Goal: Task Accomplishment & Management: Complete application form

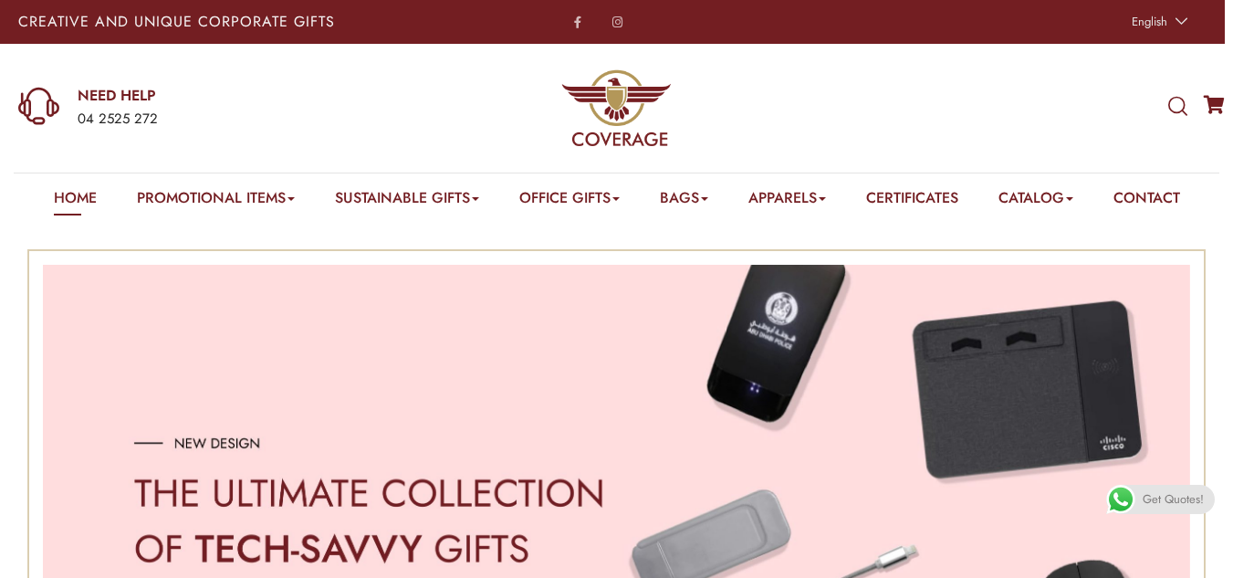
drag, startPoint x: 163, startPoint y: 115, endPoint x: 143, endPoint y: 115, distance: 20.1
click at [143, 115] on div "04 2525 272" at bounding box center [240, 120] width 325 height 24
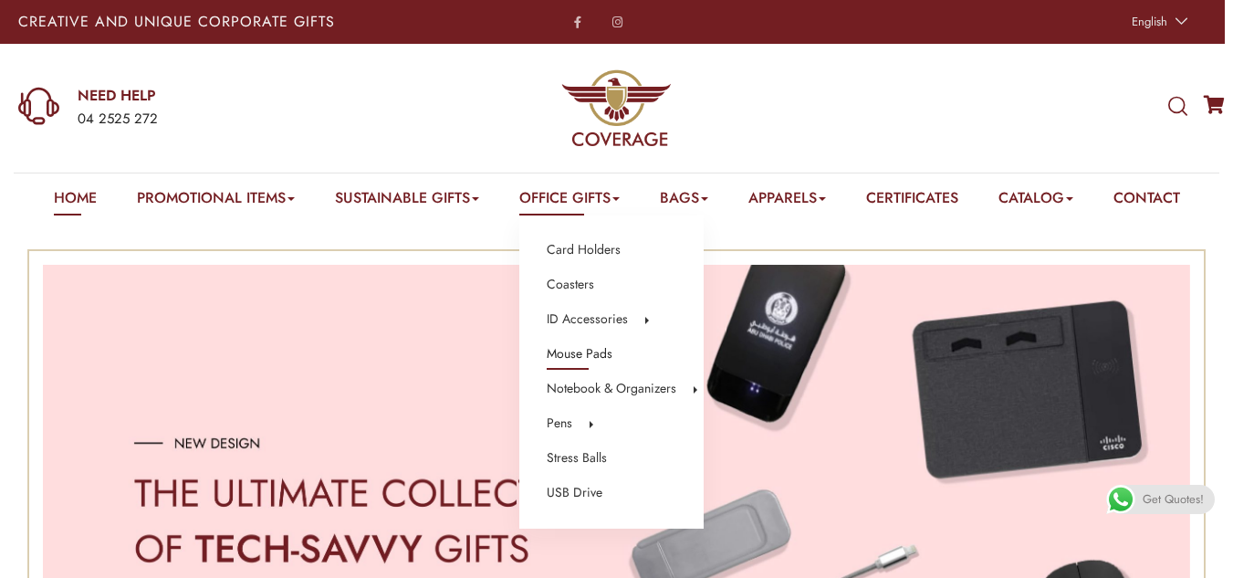
click at [605, 360] on link "Mouse Pads" at bounding box center [580, 354] width 66 height 24
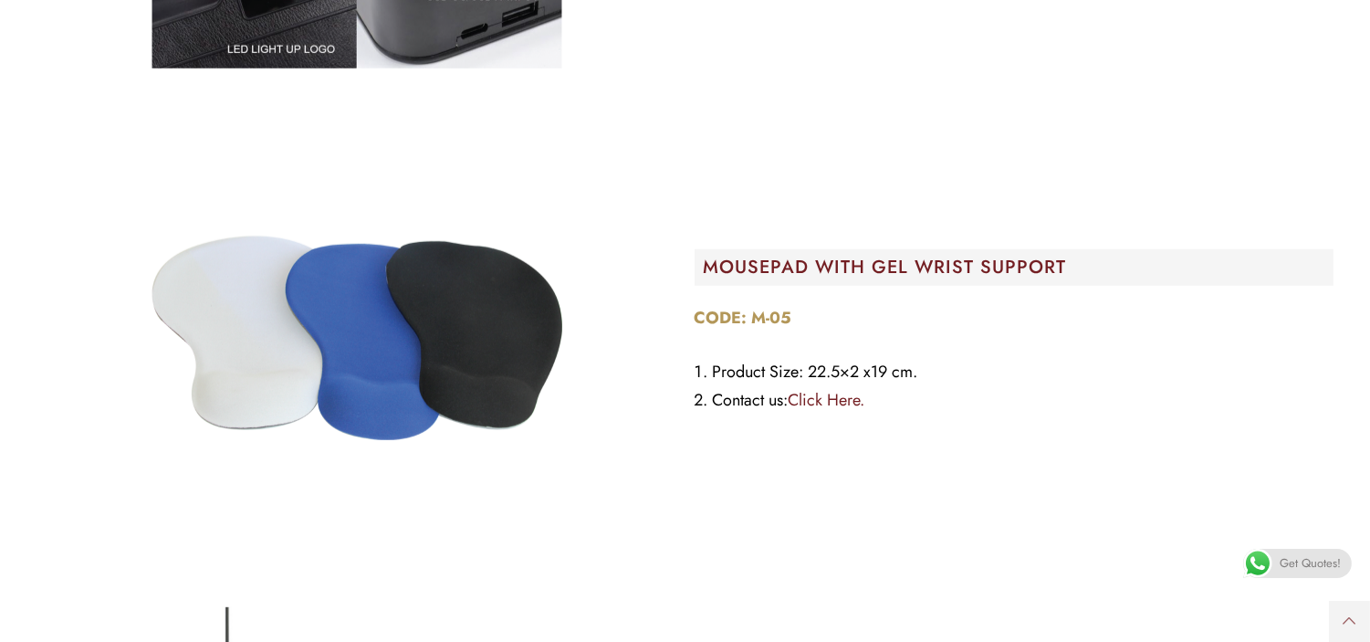
scroll to position [2347, 0]
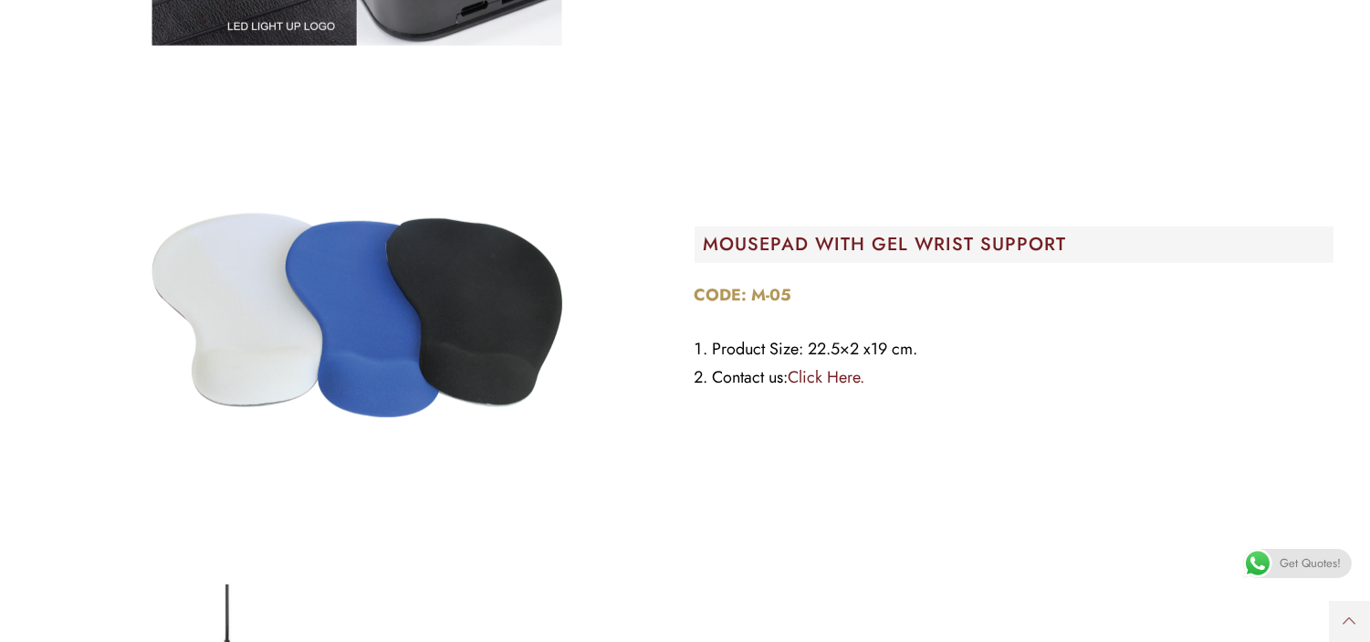
click at [551, 316] on img "Image Carousel" at bounding box center [357, 315] width 456 height 456
click at [494, 347] on img "Image Carousel" at bounding box center [357, 315] width 456 height 456
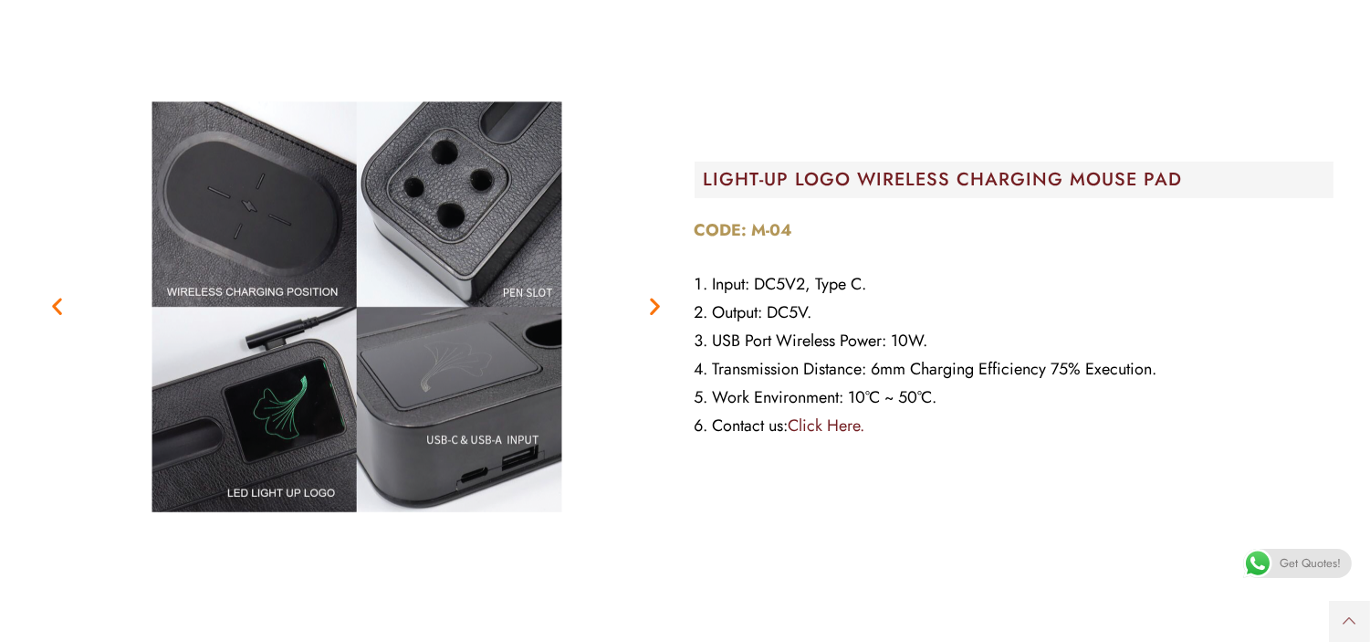
scroll to position [1872, 0]
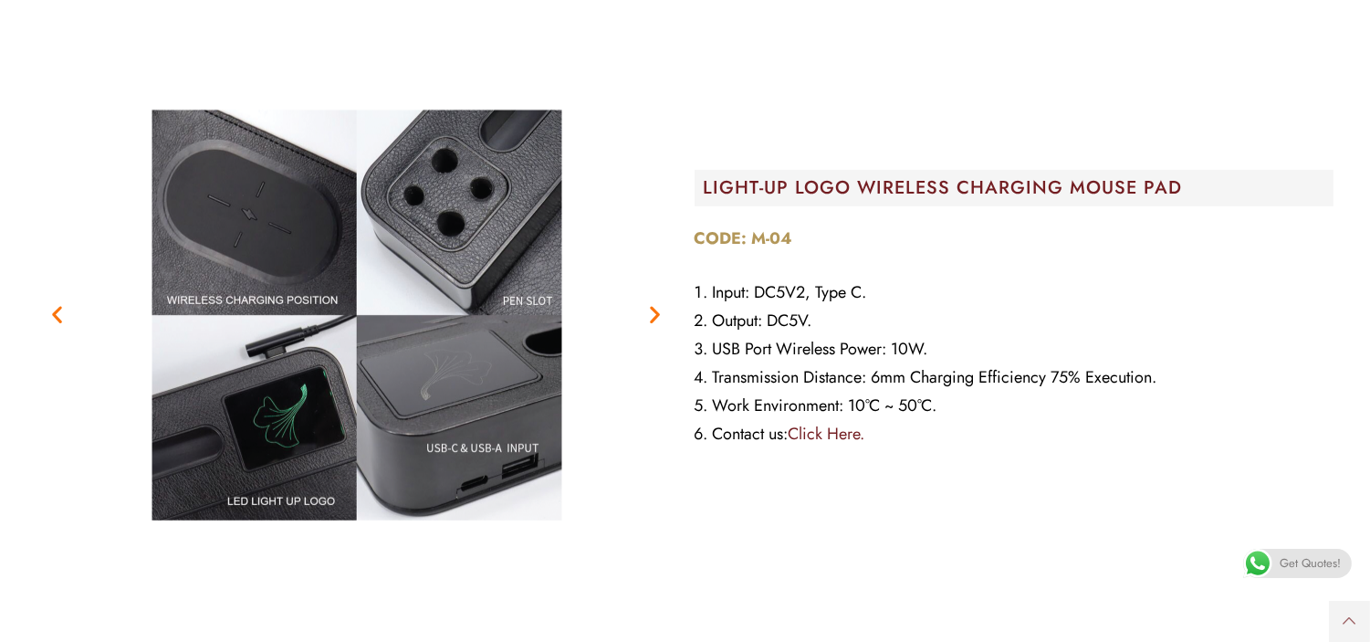
click at [1232, 566] on span "Get Quotes!" at bounding box center [1310, 563] width 61 height 29
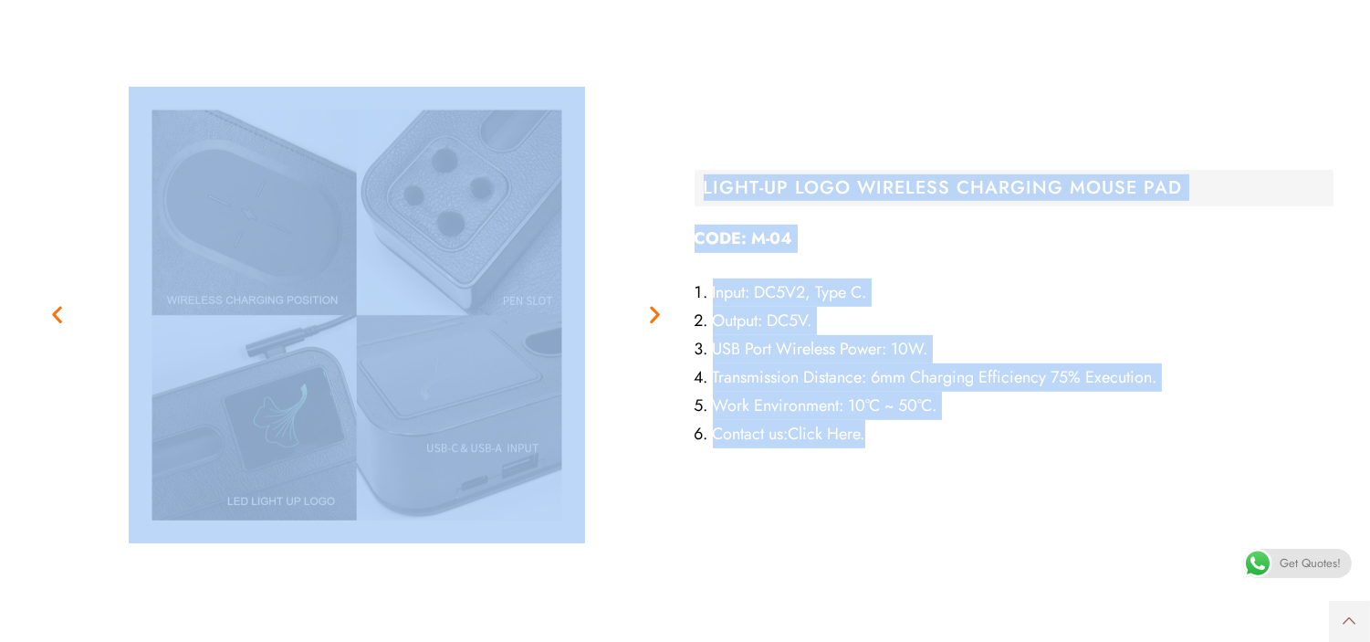
drag, startPoint x: 928, startPoint y: 470, endPoint x: 628, endPoint y: 268, distance: 361.7
click at [633, 278] on div "Previous Next LIGHT-UP LOGO WIRELESS CHARGING MOUSE PAD CODE: M-04 Input: DC5V2…" at bounding box center [685, 315] width 1314 height 475
click at [630, 276] on figure "2 / 2" at bounding box center [356, 315] width 639 height 456
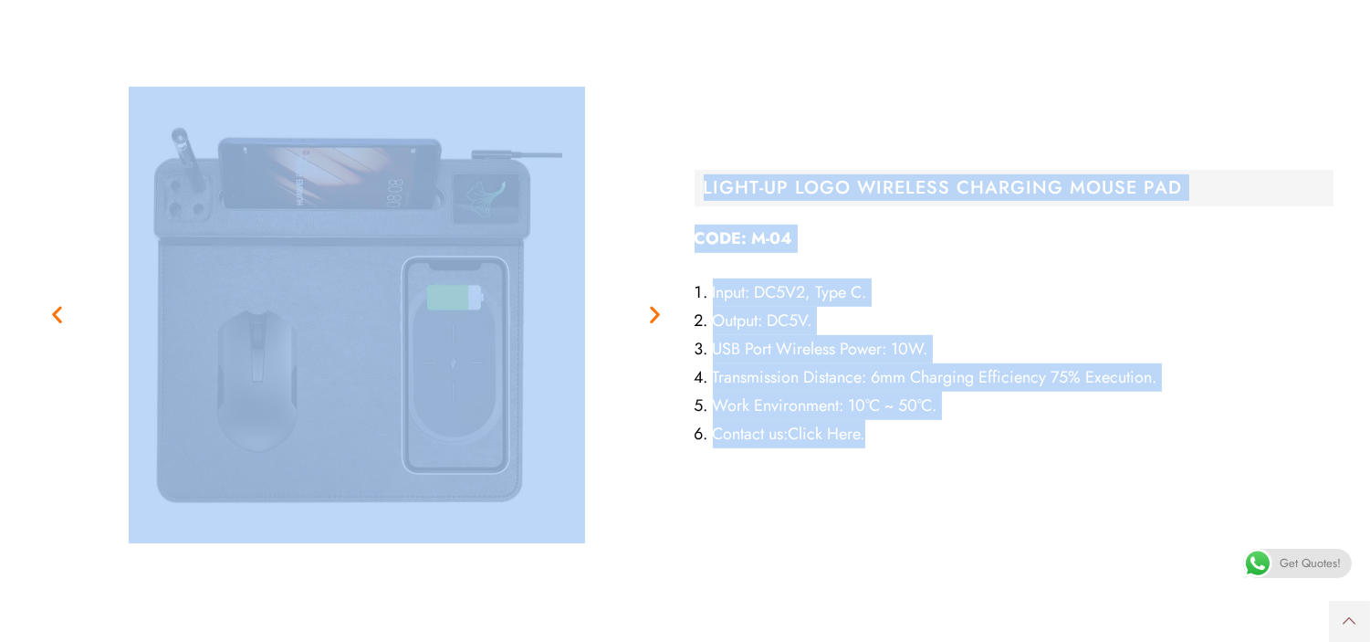
click at [787, 544] on div "LIGHT-UP LOGO WIRELESS CHARGING MOUSE PAD CODE: M-04 Input: DC5V2, Type C. Outp…" at bounding box center [1013, 315] width 657 height 475
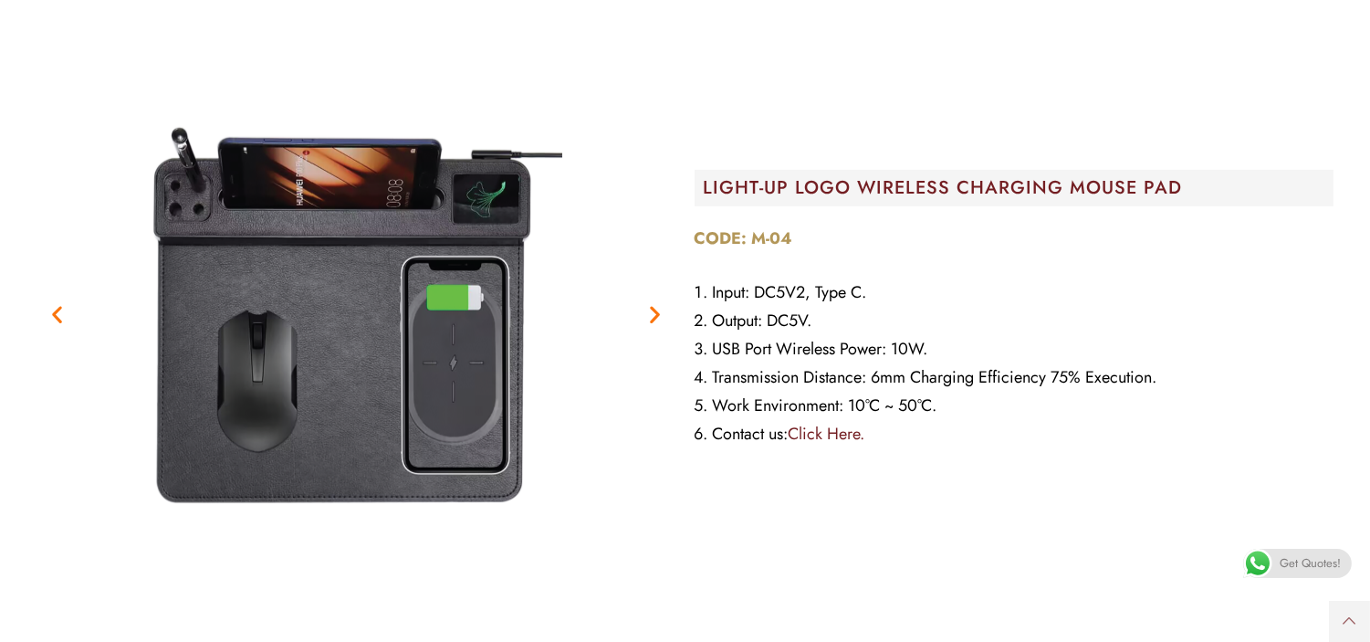
click at [646, 315] on icon "Next slide" at bounding box center [655, 314] width 23 height 23
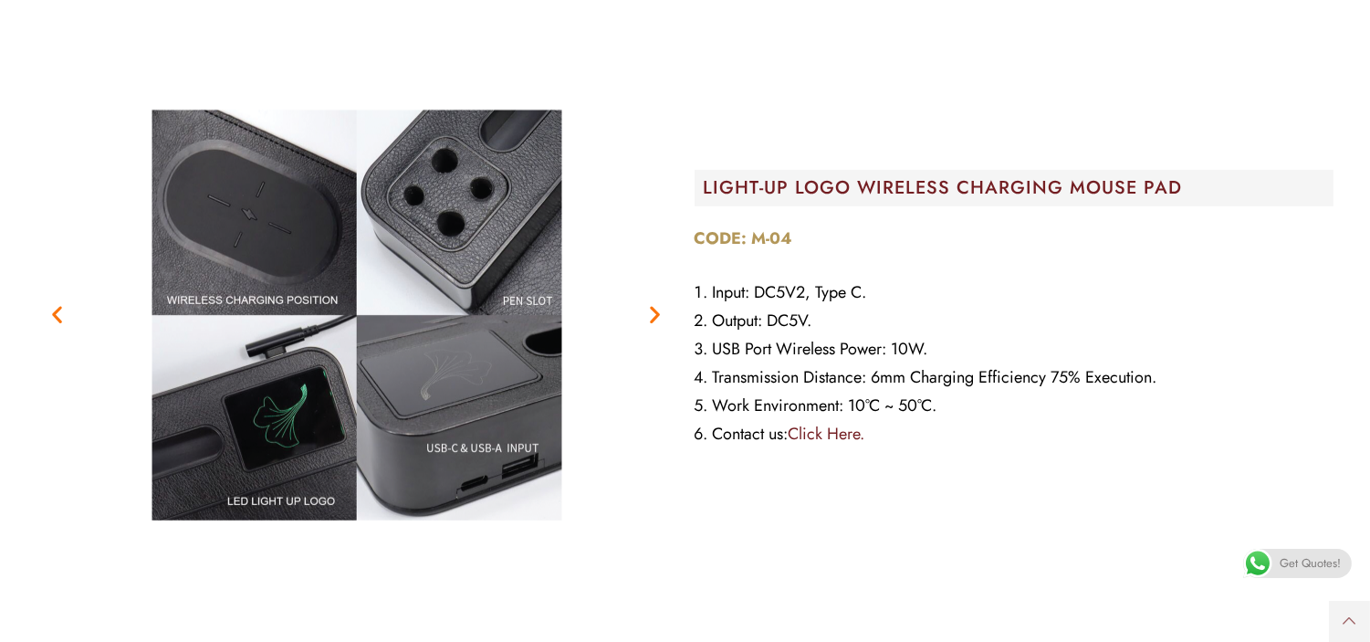
click at [646, 315] on icon "Next slide" at bounding box center [655, 314] width 23 height 23
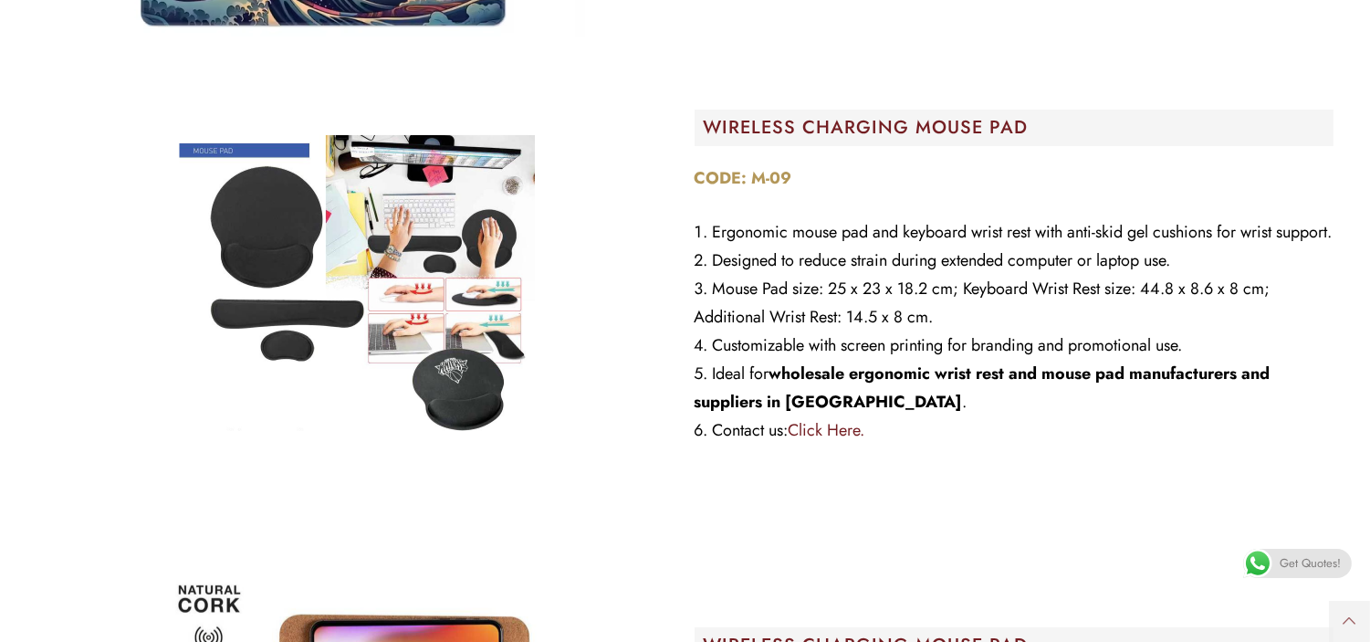
scroll to position [973, 0]
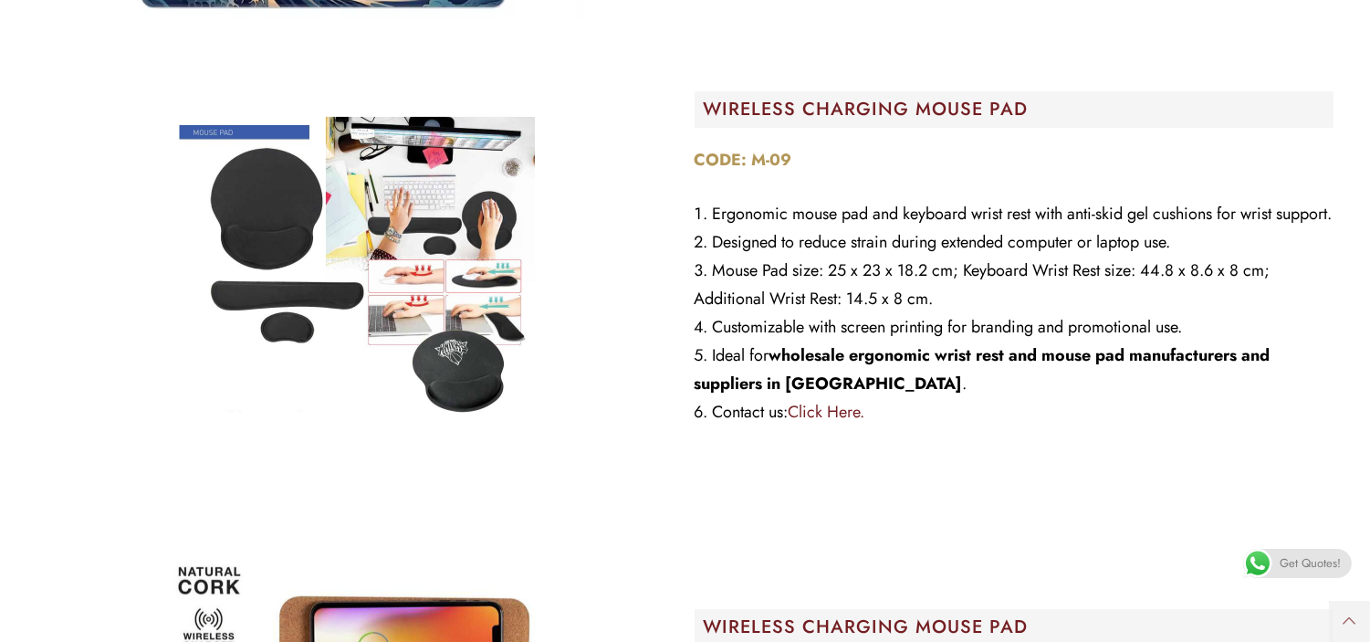
click at [444, 290] on img "Image Carousel" at bounding box center [357, 265] width 456 height 456
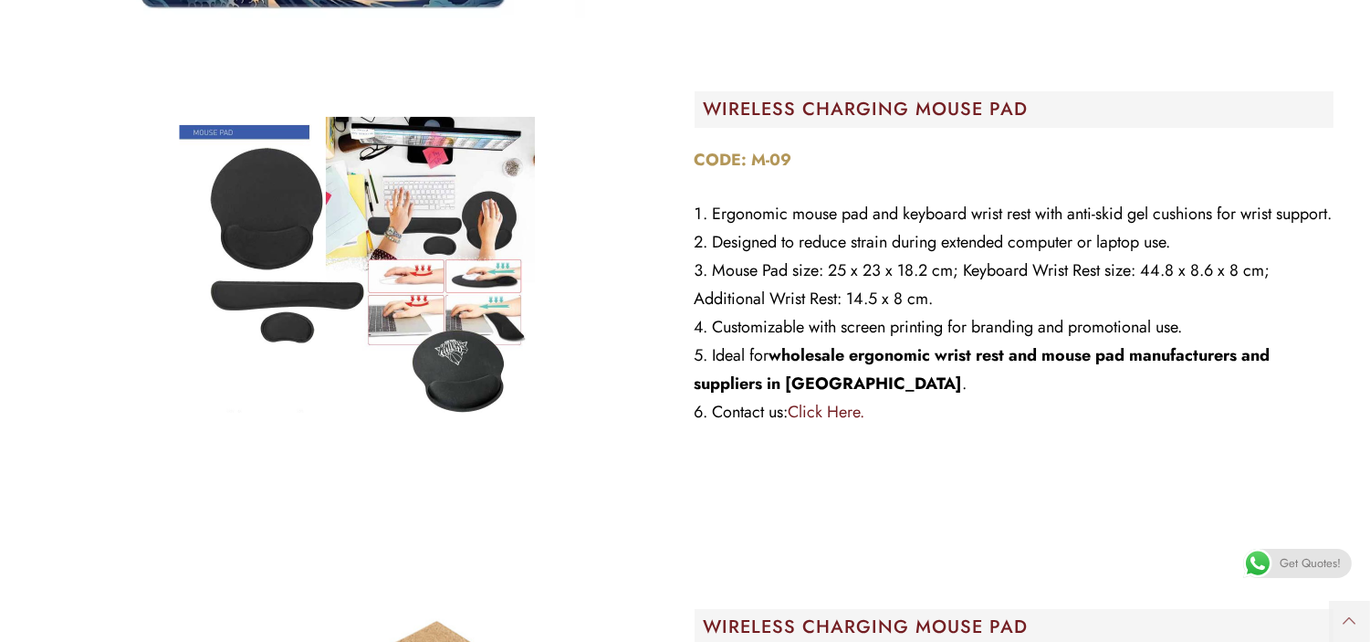
click at [449, 280] on img "Image Carousel" at bounding box center [357, 265] width 456 height 456
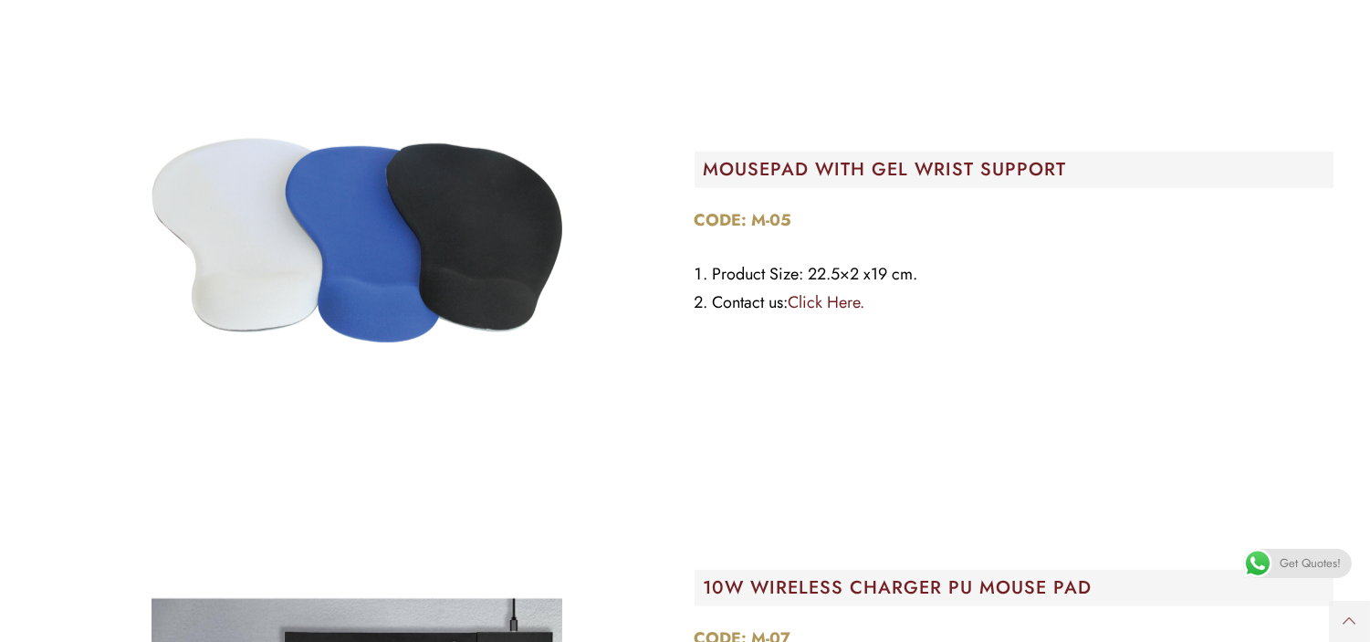
scroll to position [2455, 0]
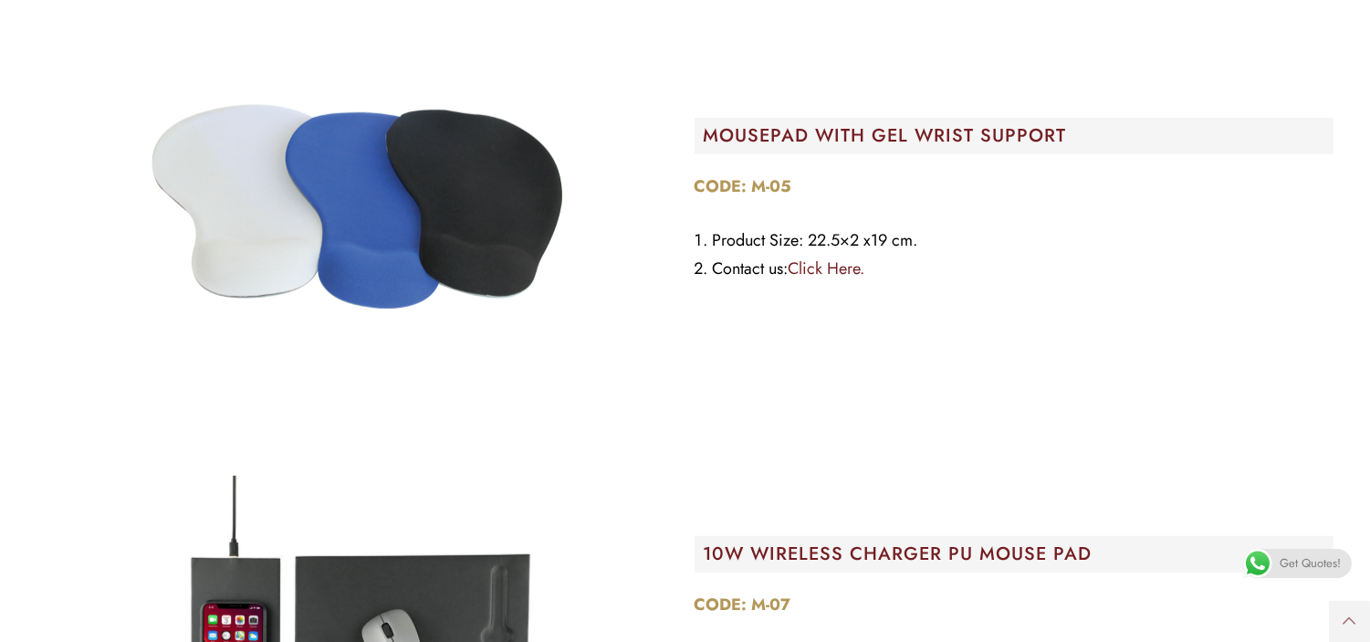
click at [533, 201] on img "Image Carousel" at bounding box center [357, 206] width 456 height 456
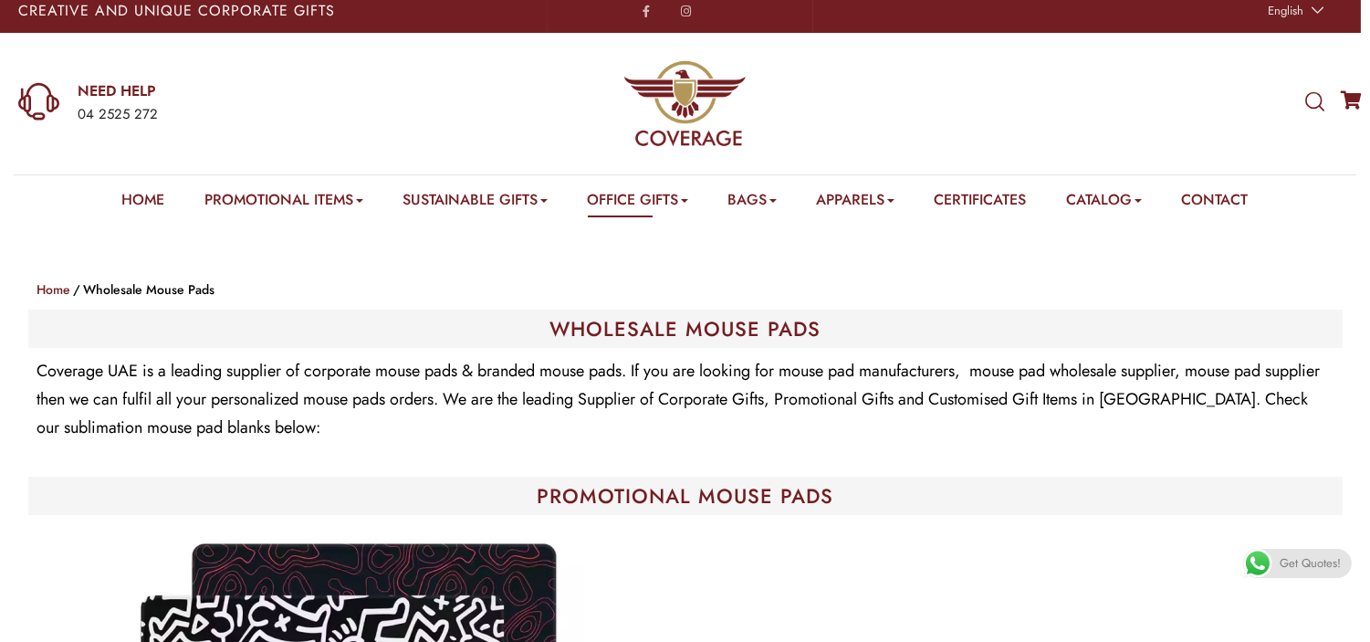
scroll to position [0, 0]
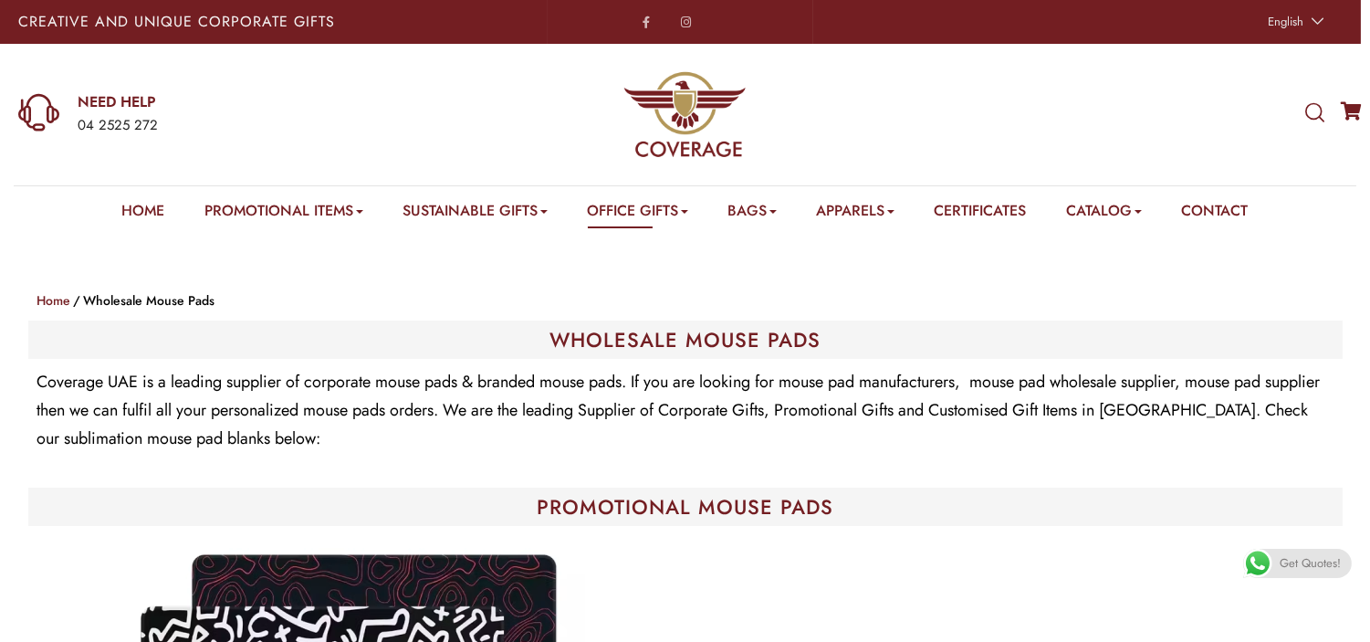
drag, startPoint x: 170, startPoint y: 125, endPoint x: 107, endPoint y: 112, distance: 64.3
click at [107, 112] on div "NEED HELP 04 2525 272" at bounding box center [263, 115] width 371 height 46
click at [1212, 200] on link "Contact" at bounding box center [1215, 214] width 67 height 28
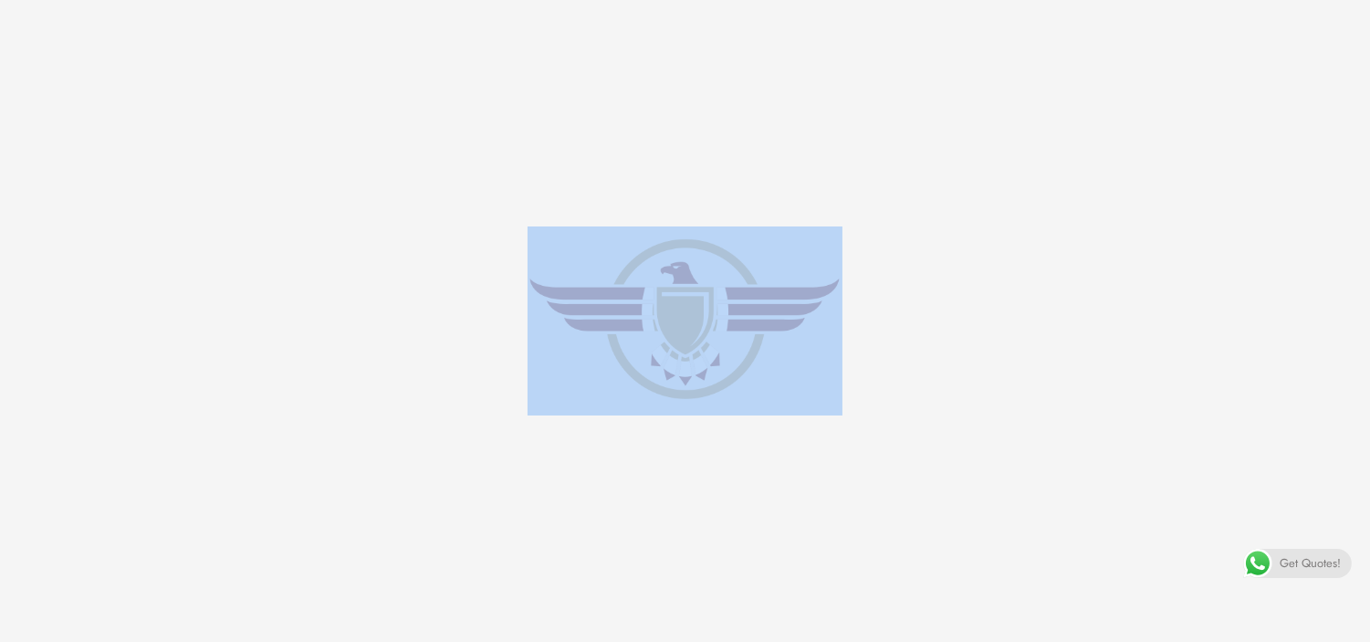
click at [1212, 198] on e-page-transition at bounding box center [685, 321] width 1370 height 642
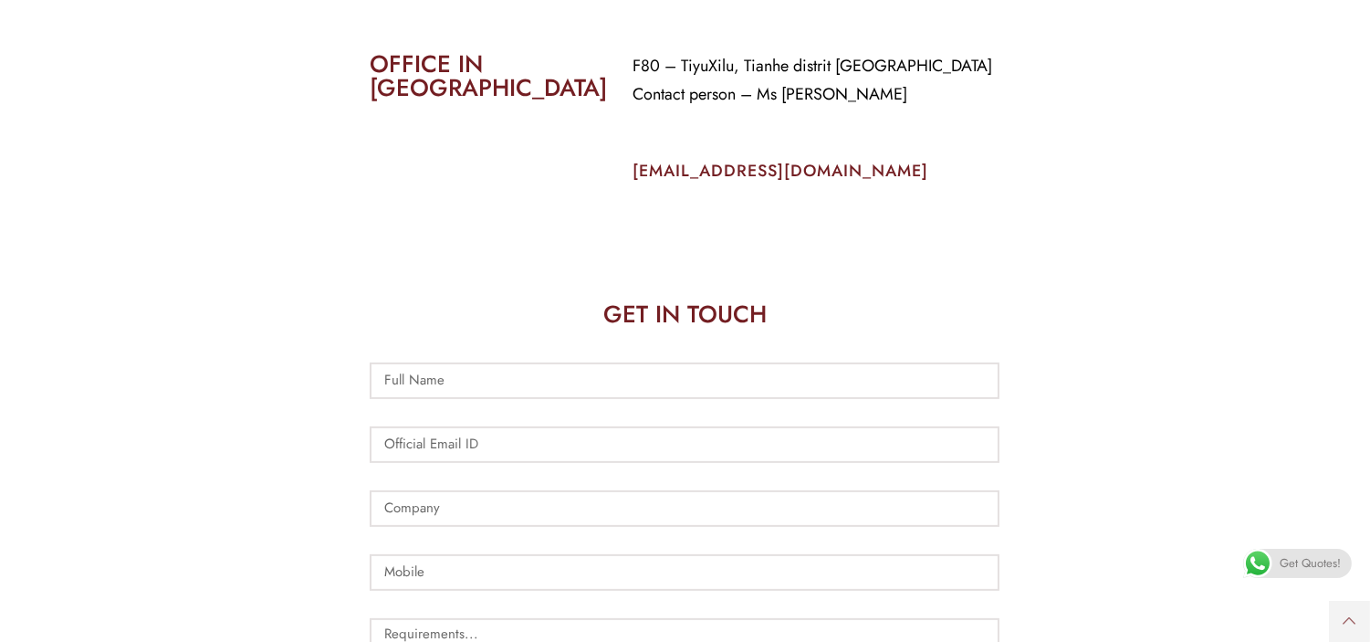
scroll to position [1134, 0]
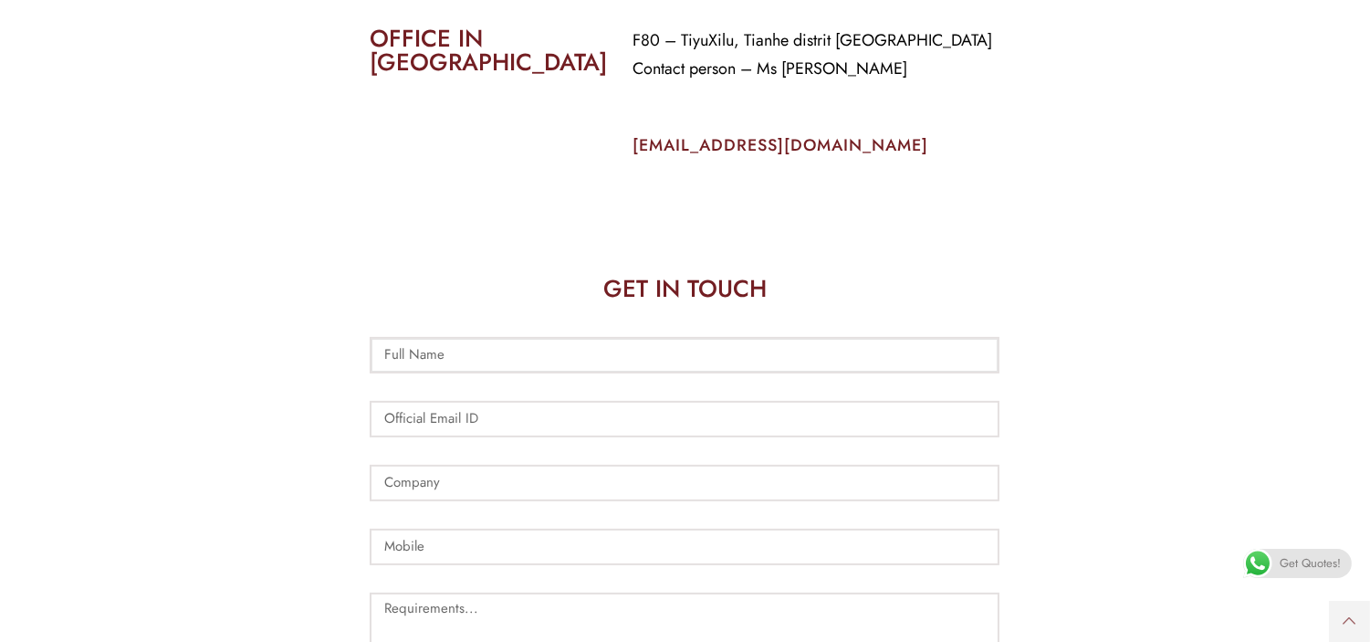
click at [521, 337] on input "Full Name" at bounding box center [685, 355] width 630 height 37
type input "Faisal"
click at [512, 401] on input "Official Email ID" at bounding box center [685, 419] width 630 height 37
type input "[EMAIL_ADDRESS][DOMAIN_NAME]"
click at [526, 465] on input "Company" at bounding box center [685, 483] width 630 height 37
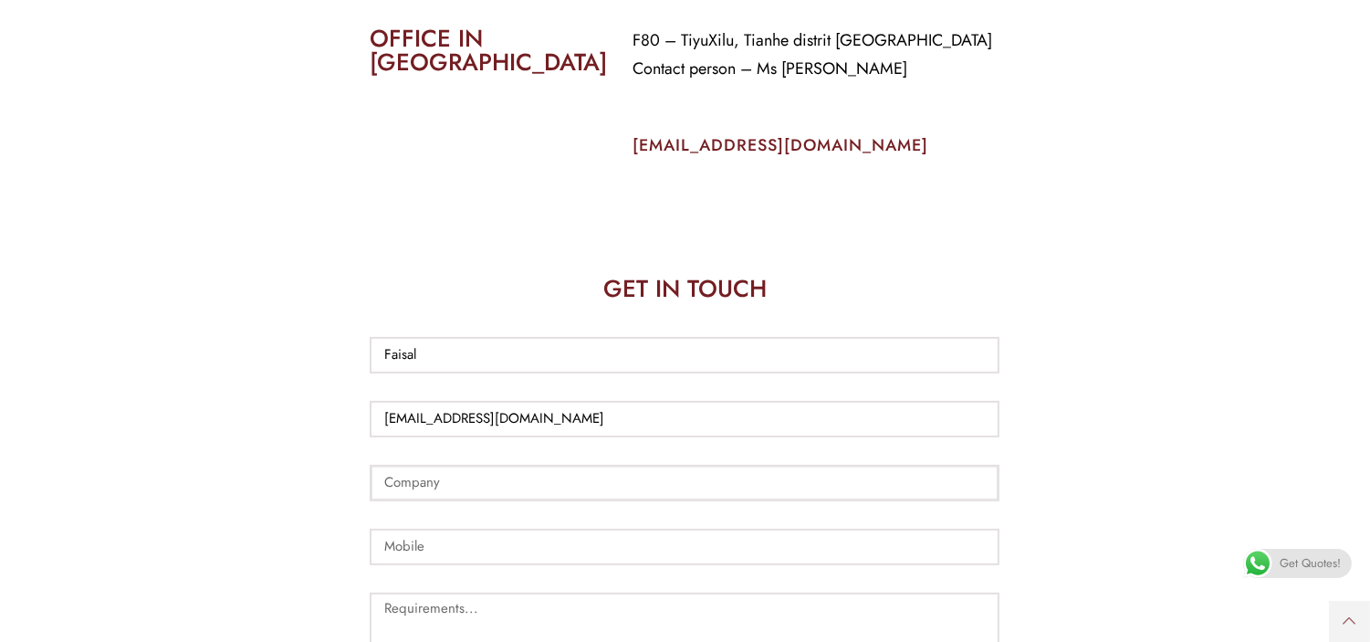
click at [526, 465] on input "Company" at bounding box center [685, 483] width 630 height 37
click at [497, 528] on input "Mobile" at bounding box center [685, 546] width 630 height 37
click at [478, 592] on textarea "Requirements..." at bounding box center [685, 636] width 630 height 89
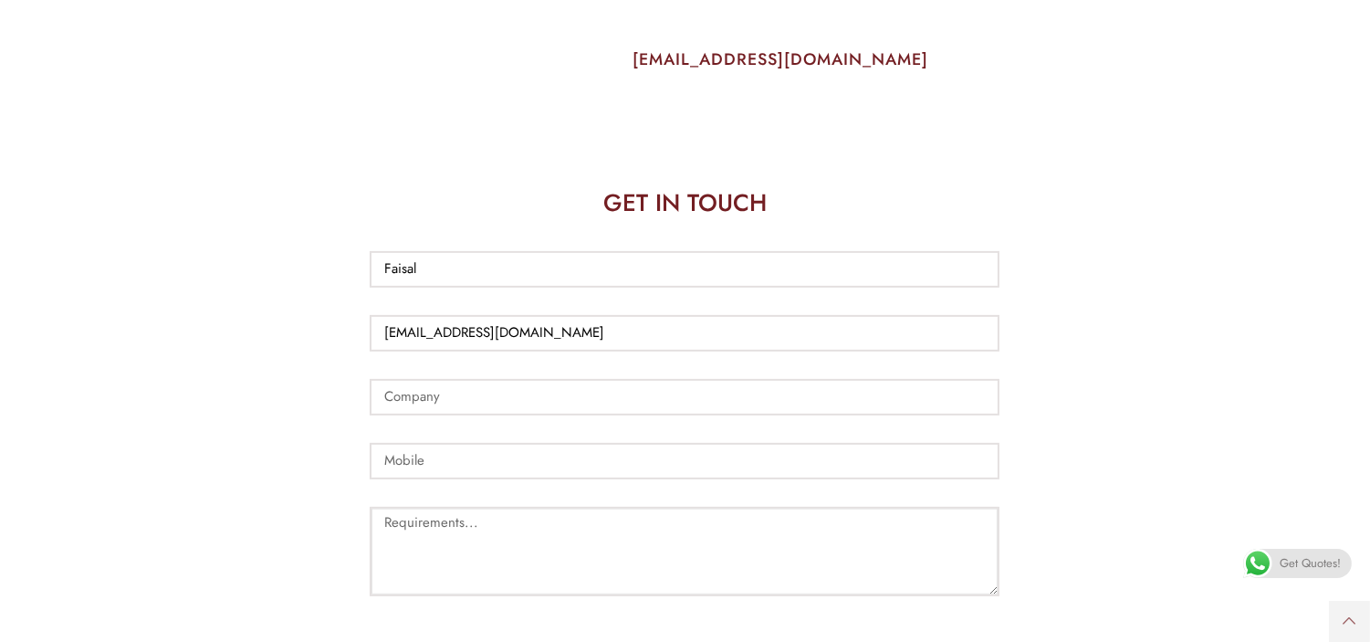
scroll to position [1210, 0]
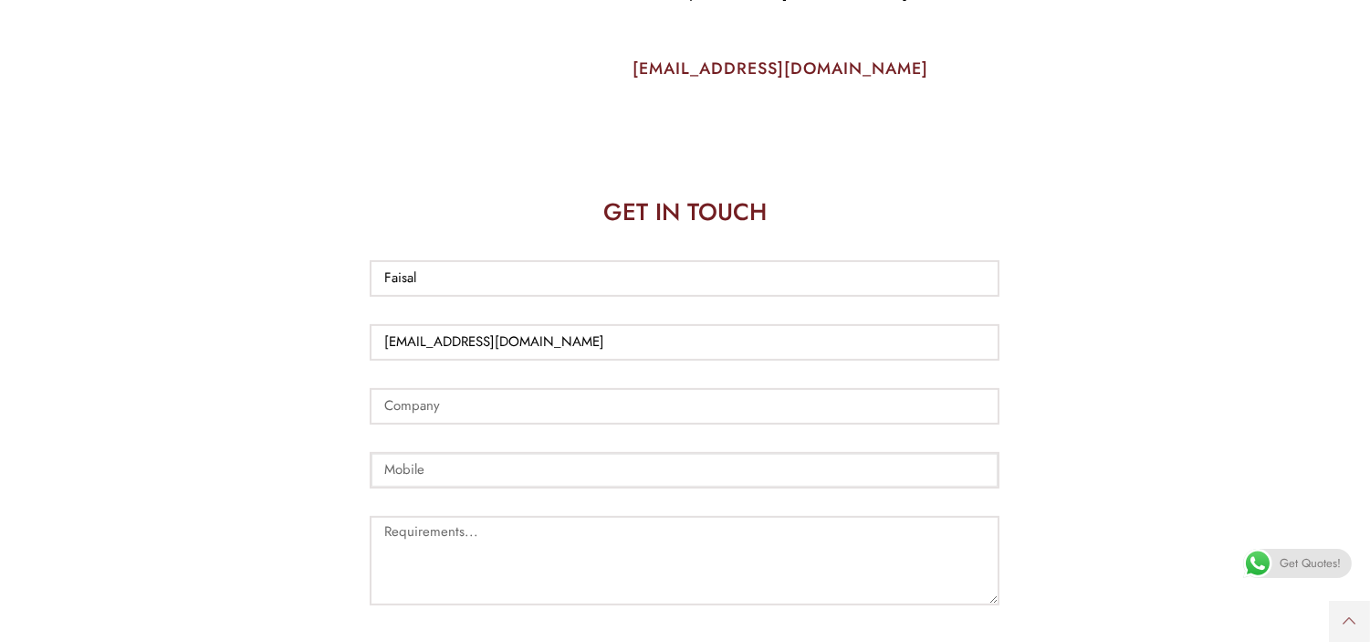
click at [442, 452] on input "Mobile" at bounding box center [685, 470] width 630 height 37
paste input "+92 333 2690909"
drag, startPoint x: 392, startPoint y: 443, endPoint x: 388, endPoint y: 454, distance: 11.9
click at [390, 452] on input "+92 333 2690909" at bounding box center [685, 470] width 630 height 37
type input "92 333 2690909"
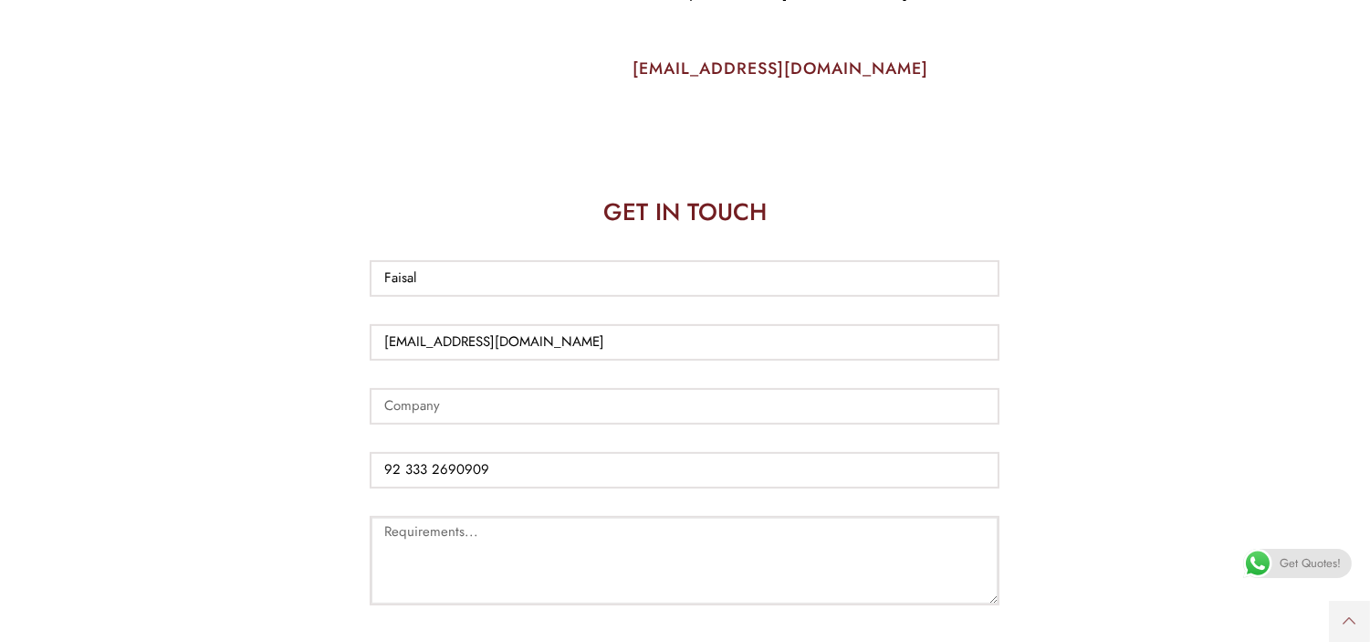
click at [417, 516] on textarea "Requirements..." at bounding box center [685, 560] width 630 height 89
click at [500, 388] on input "Company" at bounding box center [685, 406] width 630 height 37
type input "DealHuntersUAE"
click at [499, 551] on textarea "Requirements..." at bounding box center [685, 560] width 630 height 89
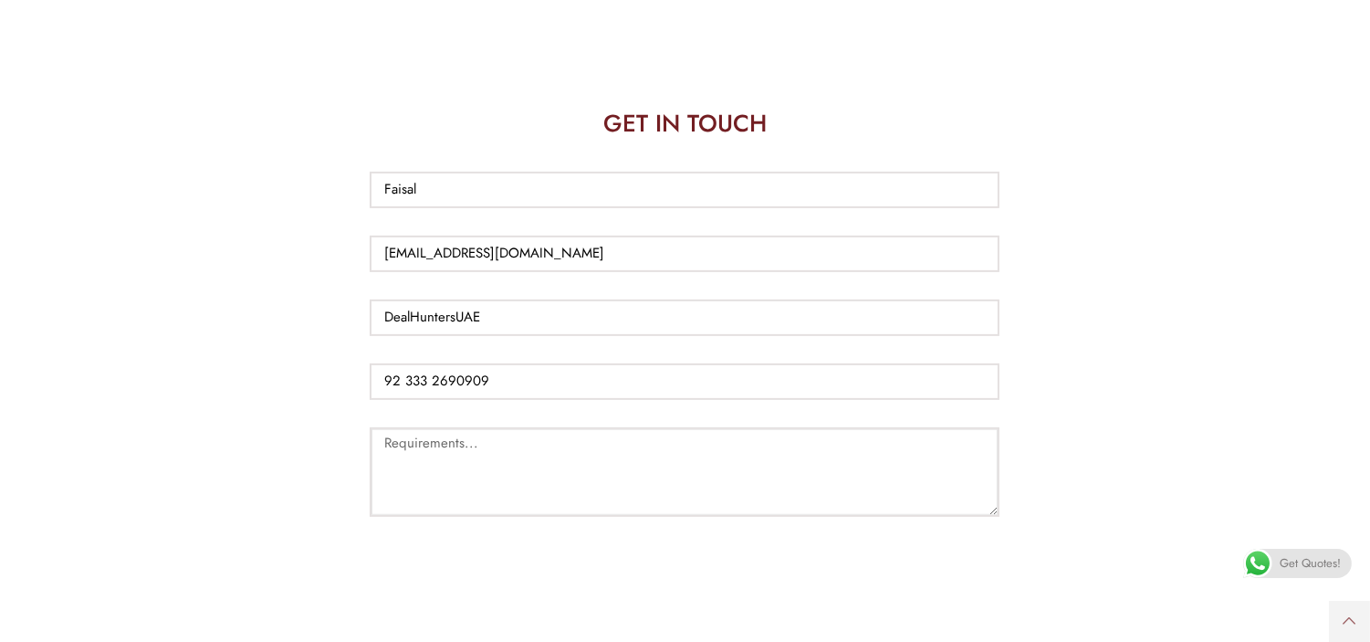
scroll to position [1316, 0]
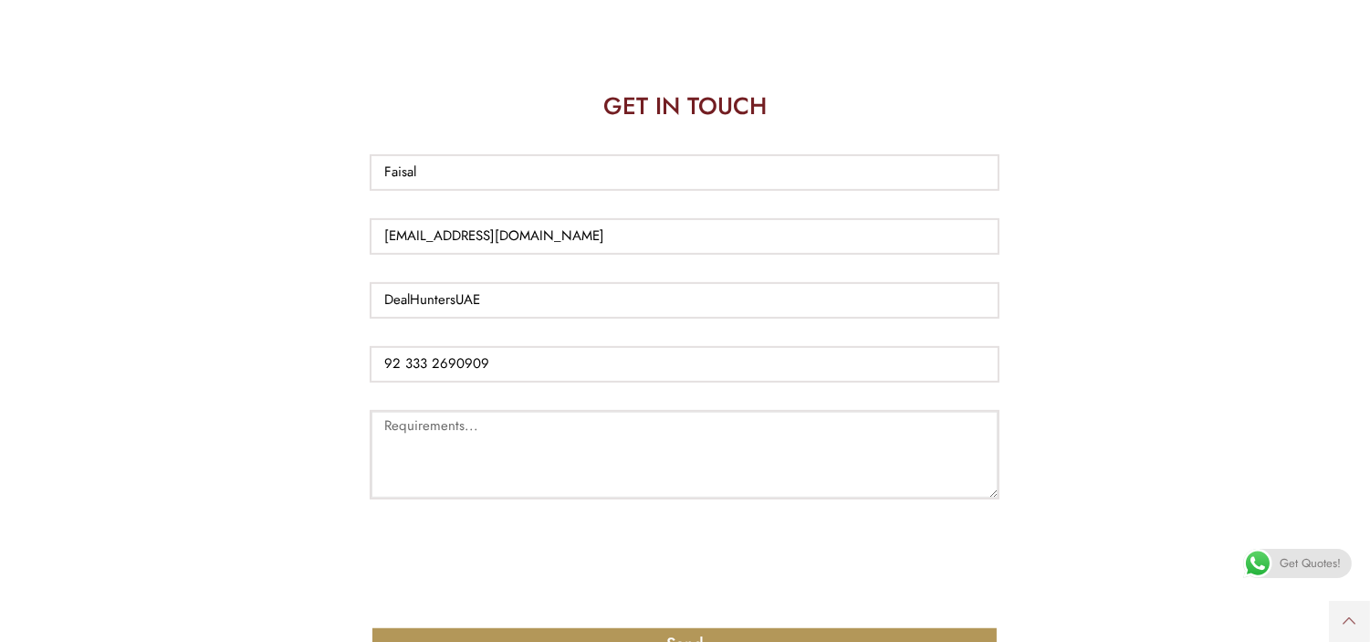
click at [677, 455] on textarea "Requirements..." at bounding box center [685, 454] width 630 height 89
paste textarea "Dear Sales Team, I’m Faisal from DealHuntersUAE Store. We’re interested in open…"
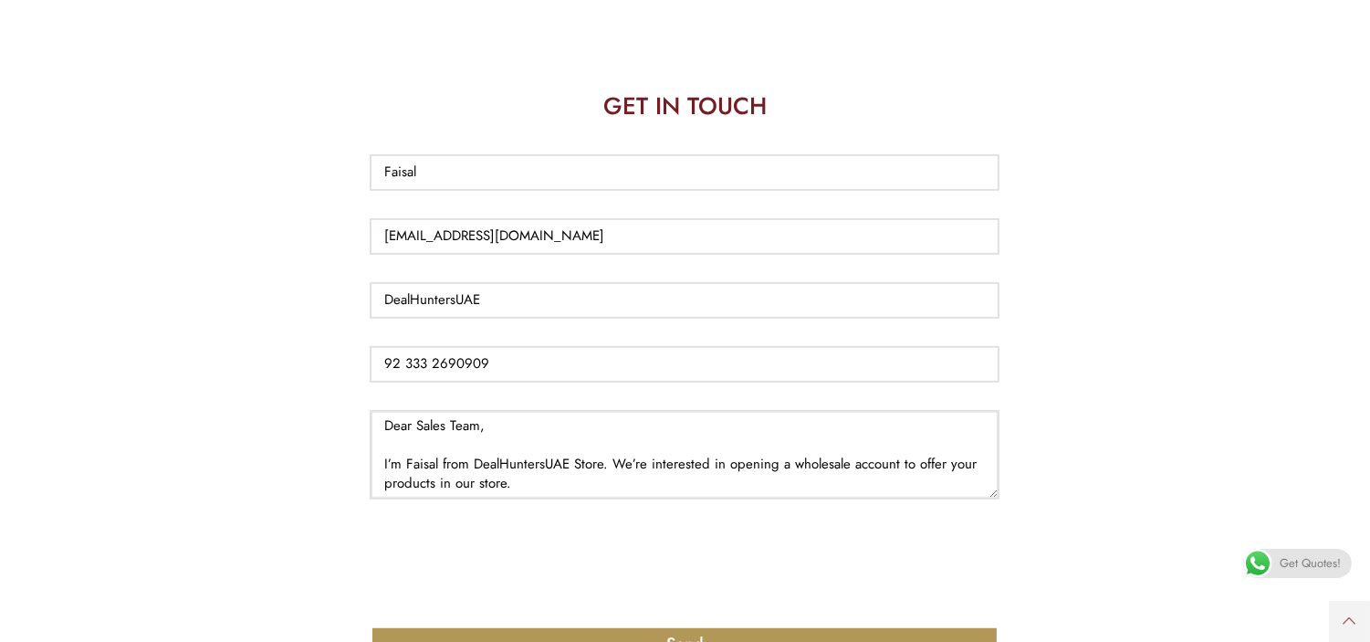
scroll to position [205, 0]
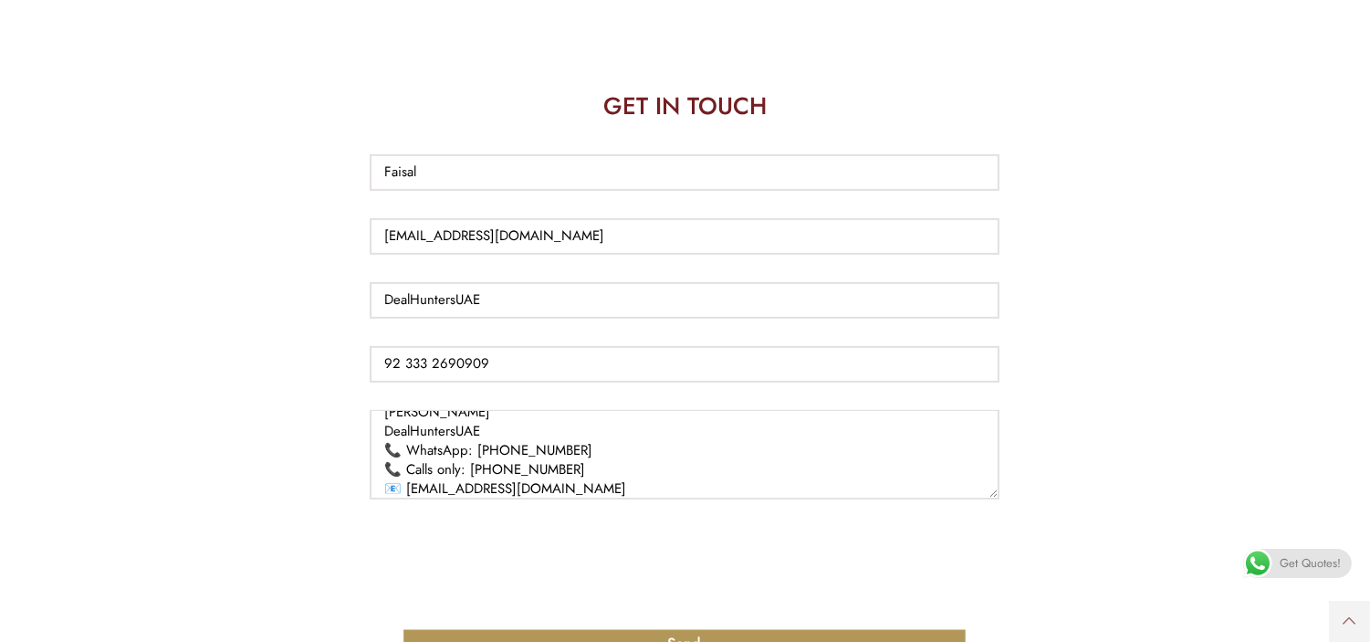
click at [733, 627] on button "Send" at bounding box center [685, 643] width 567 height 33
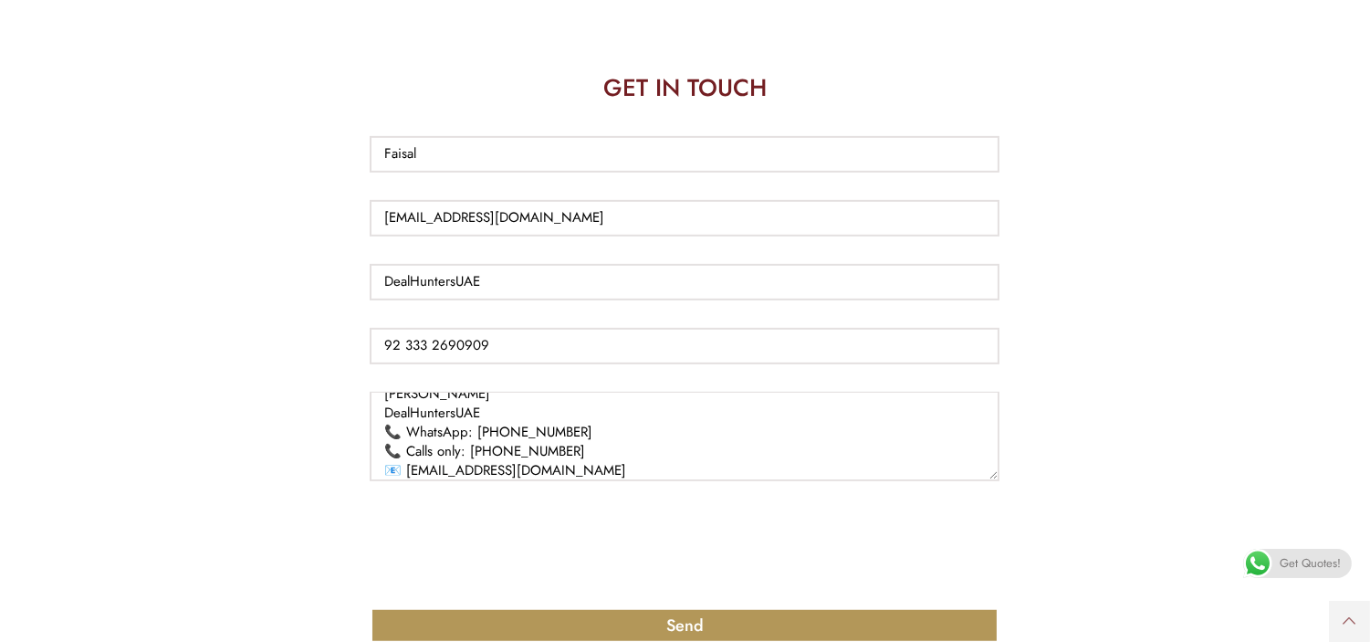
scroll to position [1375, 0]
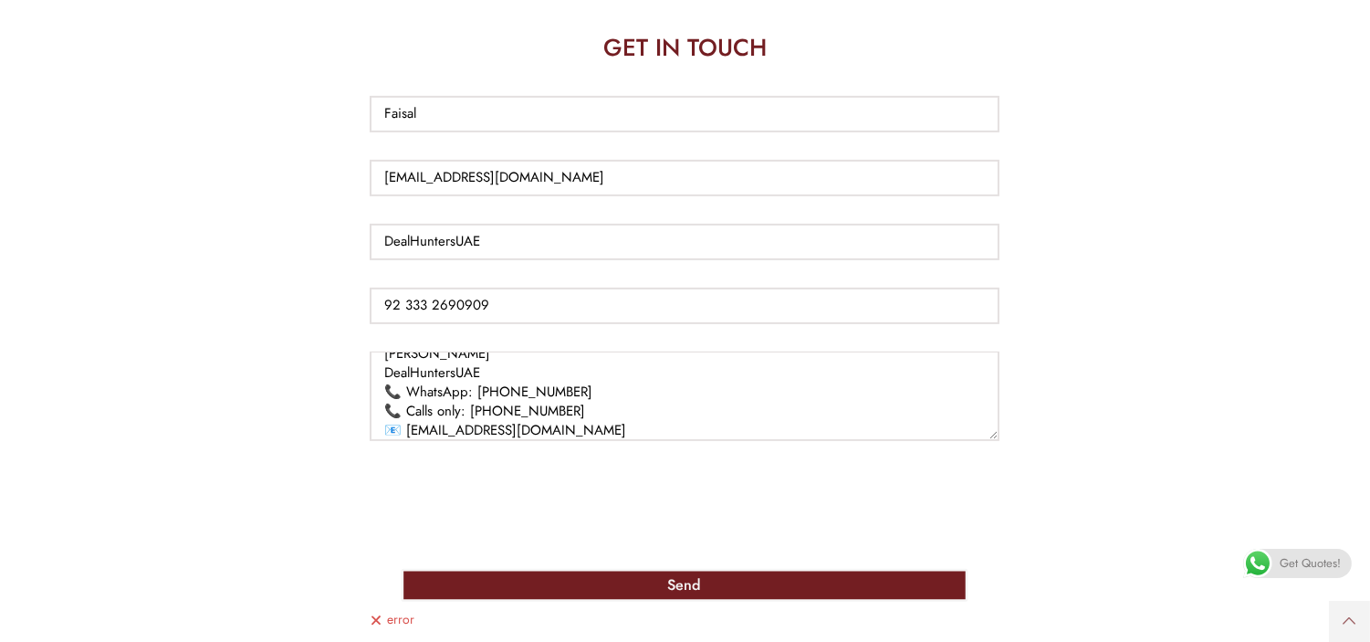
click at [742, 569] on button "Send" at bounding box center [685, 585] width 567 height 33
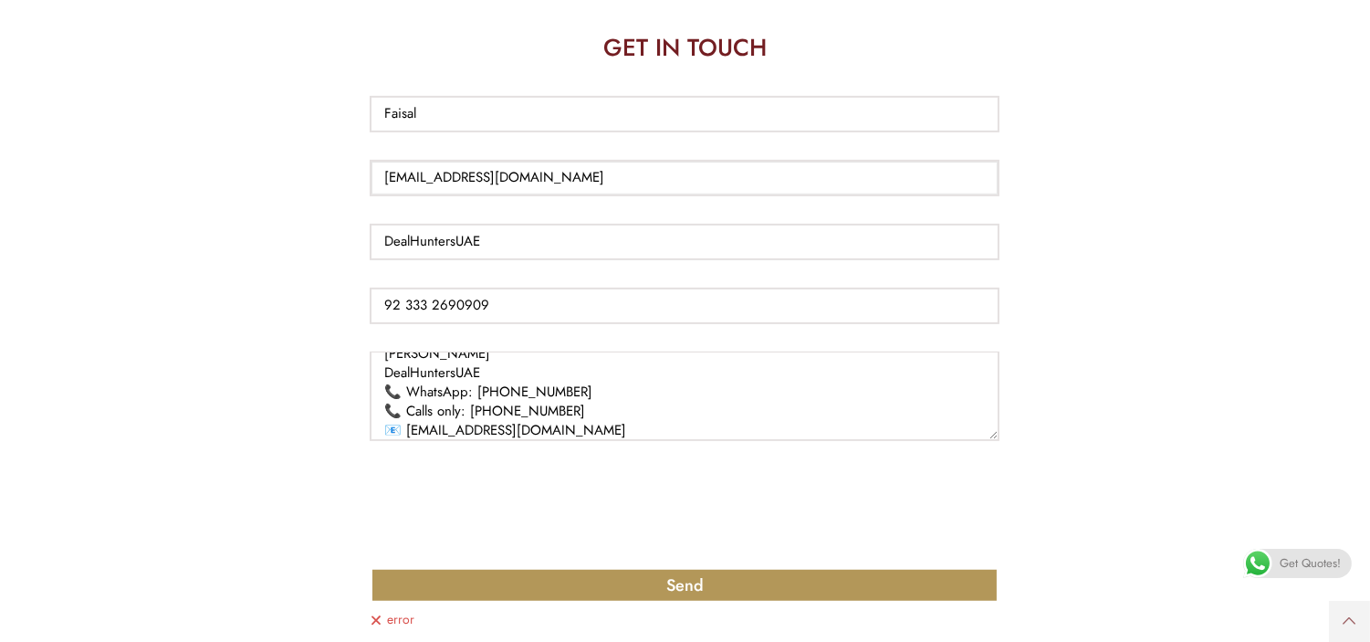
click at [664, 160] on input "dealhuntersuae23@gmail.com" at bounding box center [685, 178] width 630 height 37
click at [552, 100] on input "Faisal" at bounding box center [685, 114] width 630 height 37
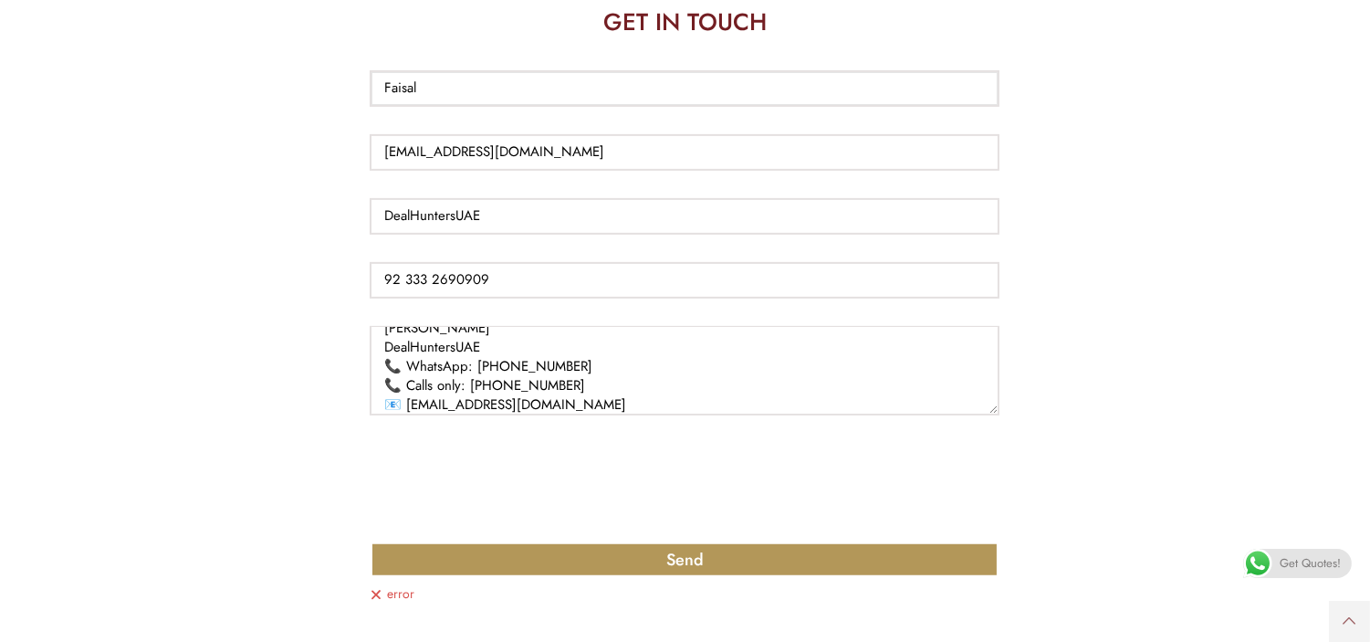
scroll to position [1389, 0]
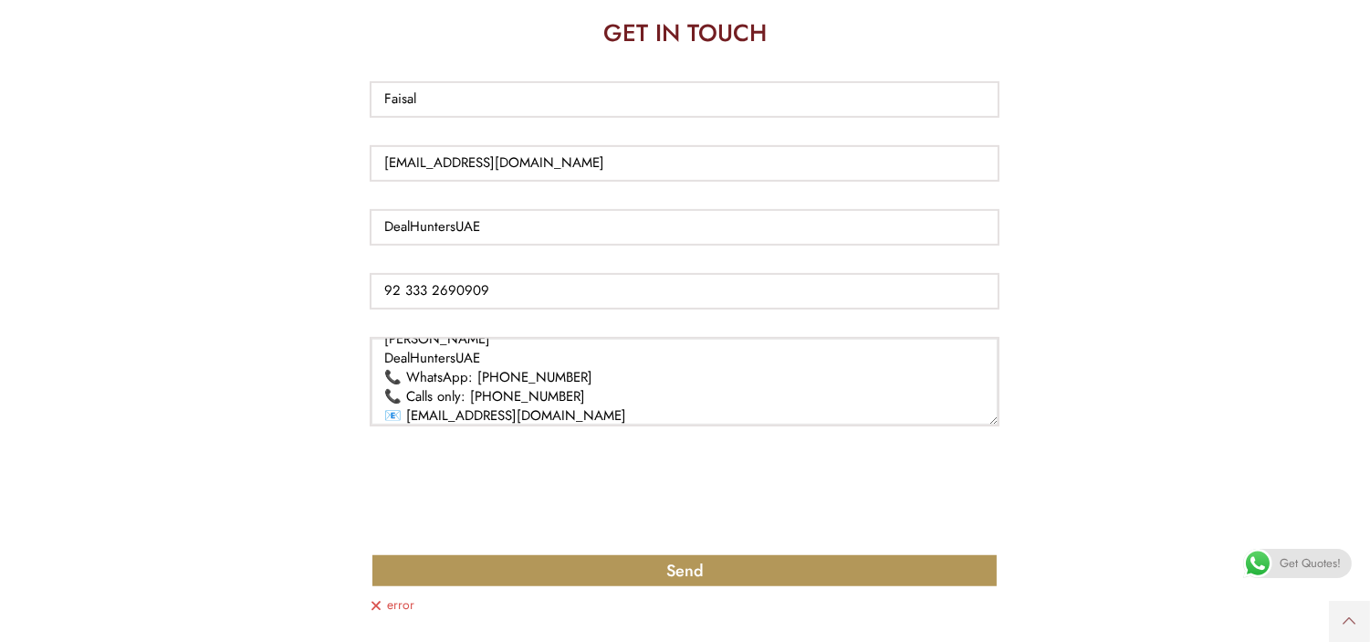
click at [623, 388] on textarea "Dear Sales Team, I’m Faisal from DealHuntersUAE Store. We’re interested in open…" at bounding box center [685, 381] width 630 height 89
drag, startPoint x: 599, startPoint y: 388, endPoint x: 361, endPoint y: 347, distance: 241.7
click at [361, 347] on div "GET IN TOUCH Full Name Faisal Official Email ID dealhuntersuae23@gmail.com Comp…" at bounding box center [684, 321] width 657 height 628
drag, startPoint x: 570, startPoint y: 383, endPoint x: 379, endPoint y: 342, distance: 195.1
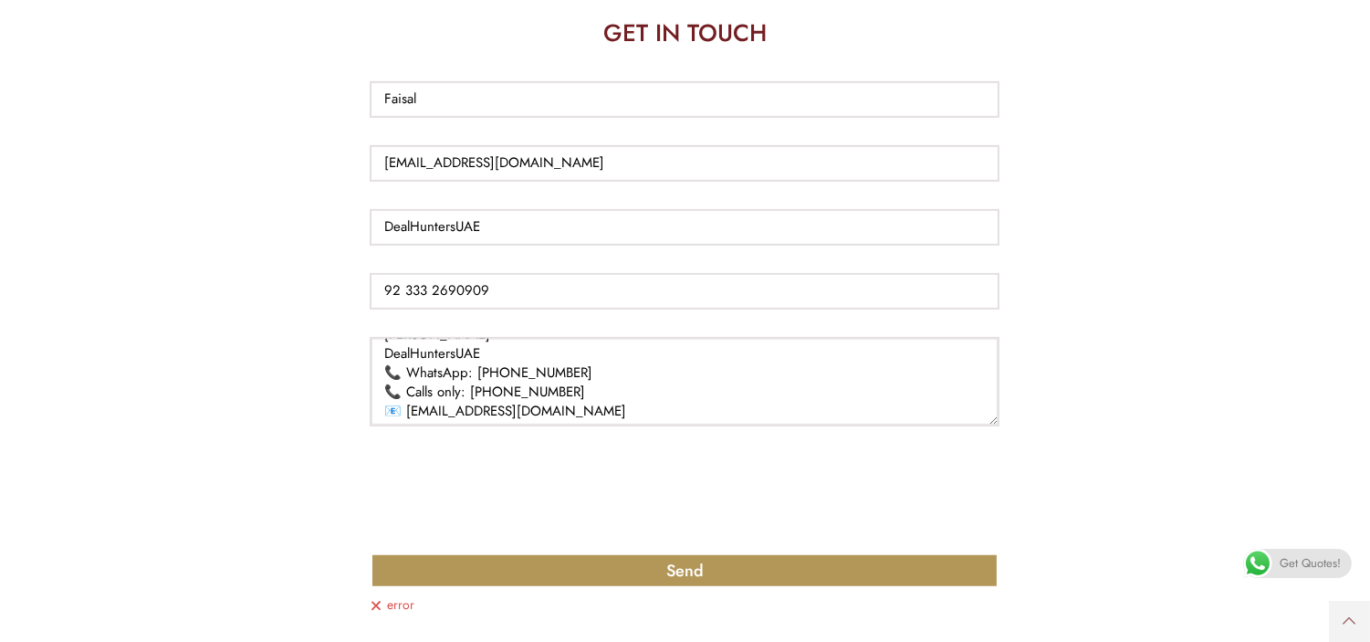
click at [379, 342] on textarea "Dear Sales Team, I’m Faisal from DealHuntersUAE Store. We’re interested in open…" at bounding box center [685, 381] width 630 height 89
drag, startPoint x: 591, startPoint y: 378, endPoint x: 372, endPoint y: 349, distance: 221.0
click at [372, 349] on textarea "Dear Sales Team, I’m Faisal from DealHuntersUAE Store. We’re interested in open…" at bounding box center [685, 381] width 630 height 89
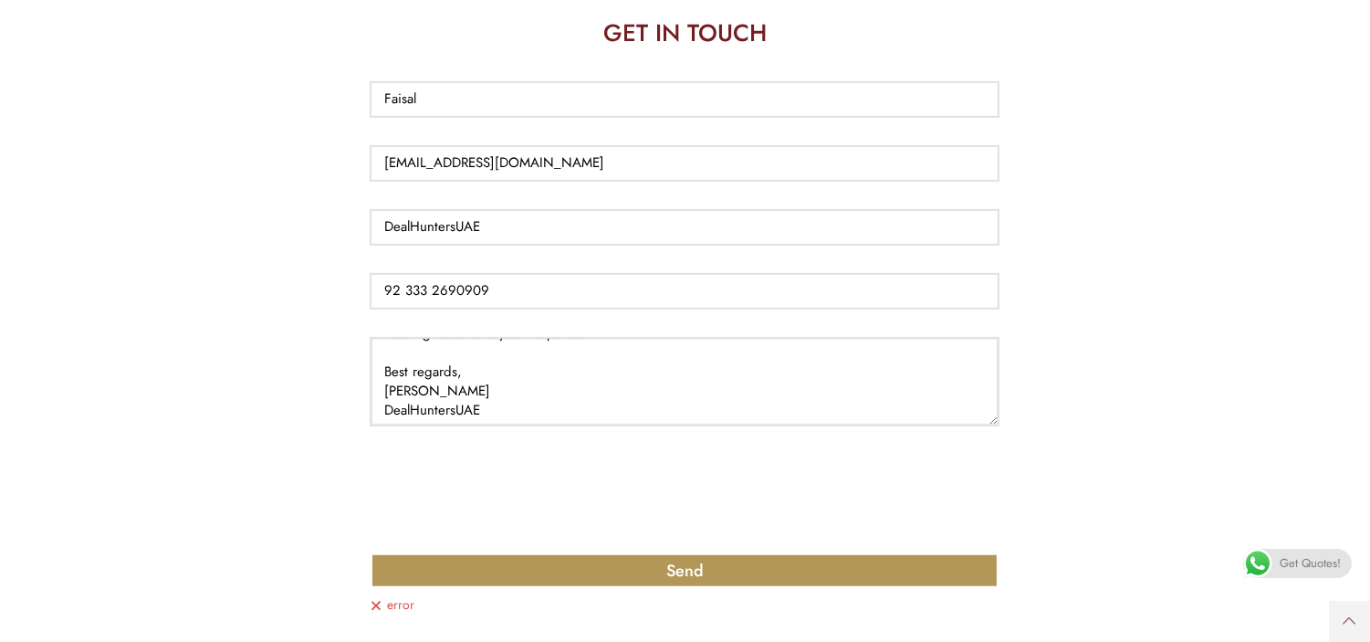
scroll to position [172, 0]
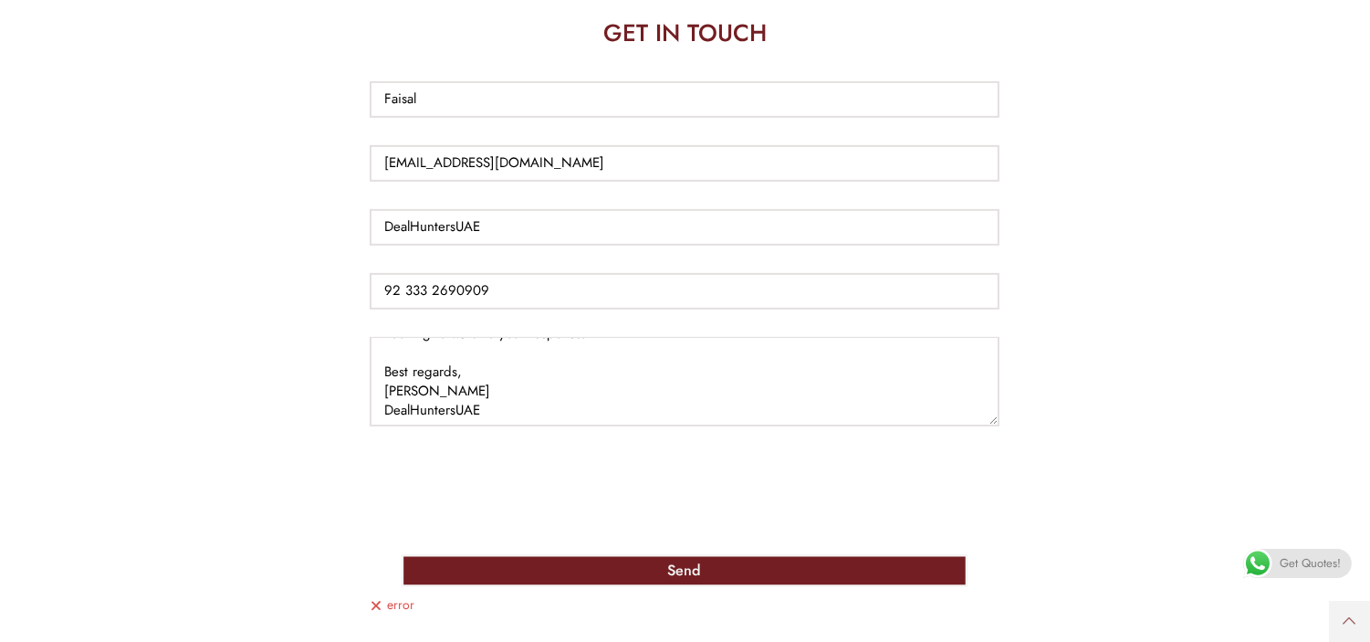
click at [482, 554] on button "Send" at bounding box center [685, 570] width 567 height 33
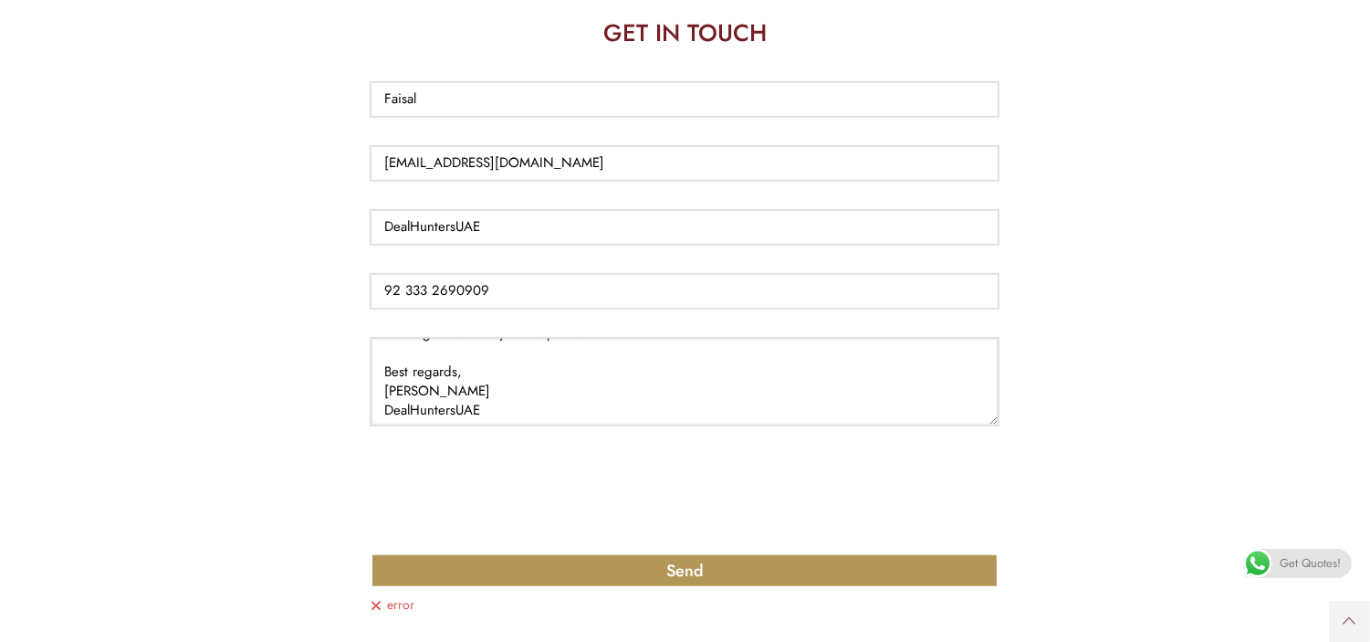
click at [498, 386] on textarea "Dear Sales Team, I’m Faisal from DealHuntersUAE Store. We’re interested in open…" at bounding box center [685, 381] width 630 height 89
paste textarea "📞 WhatsApp: +92 333 2690909 📞 Calls only: +1 830 287 7649 📧 dealhuntersuae23@gm…"
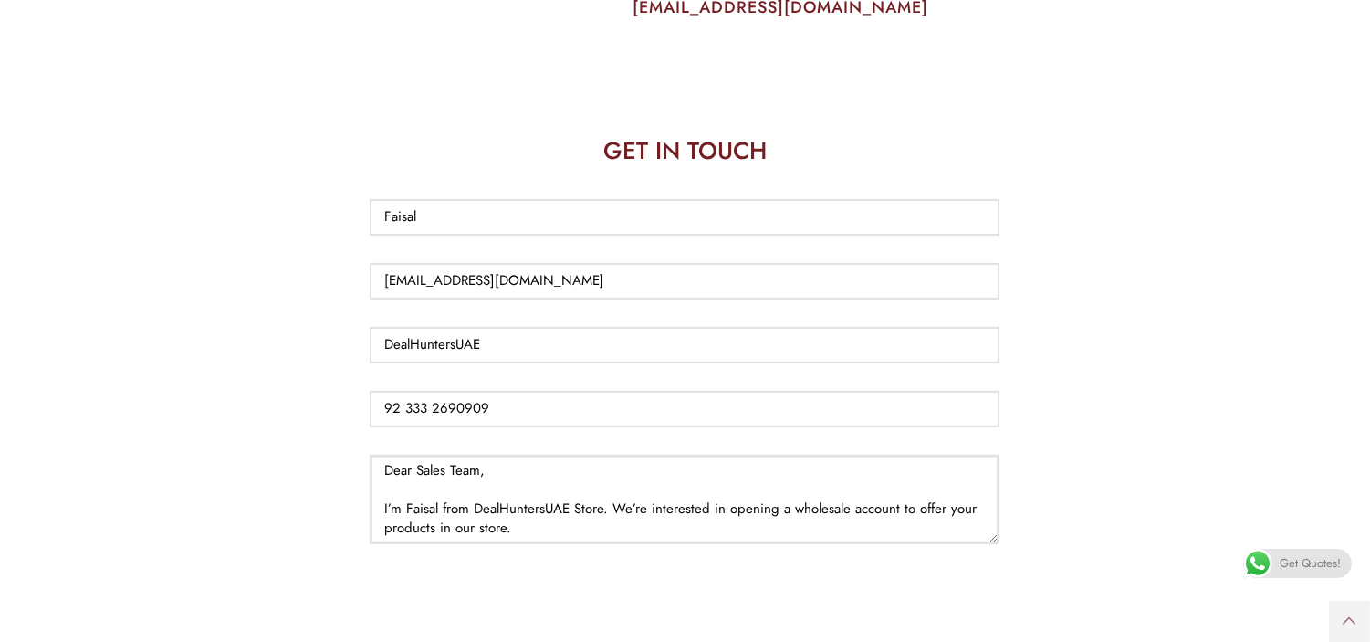
scroll to position [1275, 0]
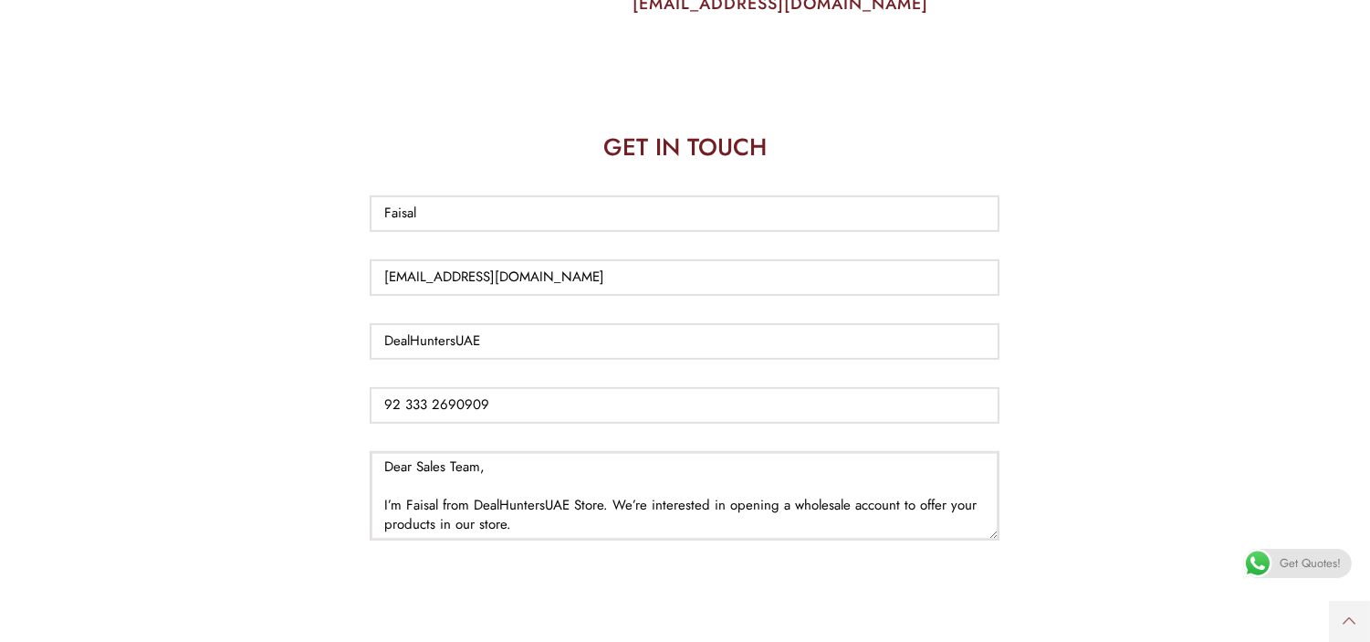
type textarea "Dear Sales Team, I’m Faisal from DealHuntersUAE Store. We’re interested in open…"
click at [610, 265] on input "dealhuntersuae23@gmail.com" at bounding box center [685, 277] width 630 height 37
click at [610, 265] on input "Official Email ID" at bounding box center [685, 277] width 630 height 37
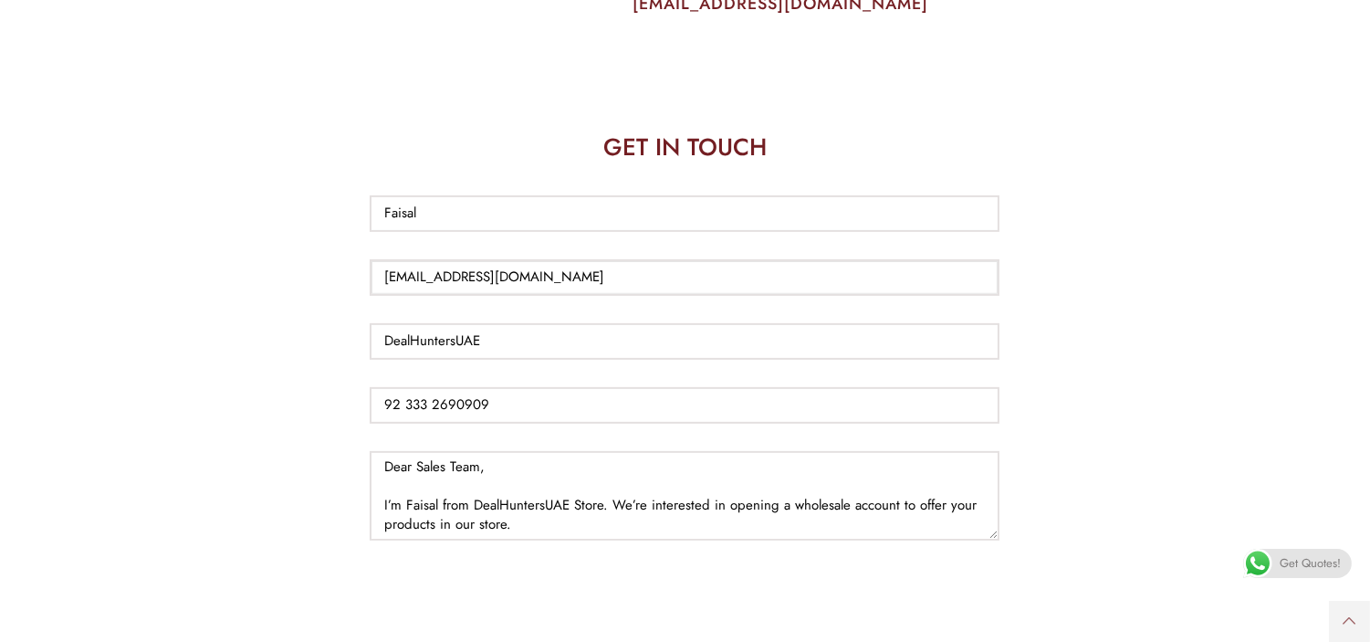
click at [393, 259] on input "dealhuntersuae23@gmail.com" at bounding box center [685, 277] width 630 height 37
type input "Dealhuntersuae23@gmail.com"
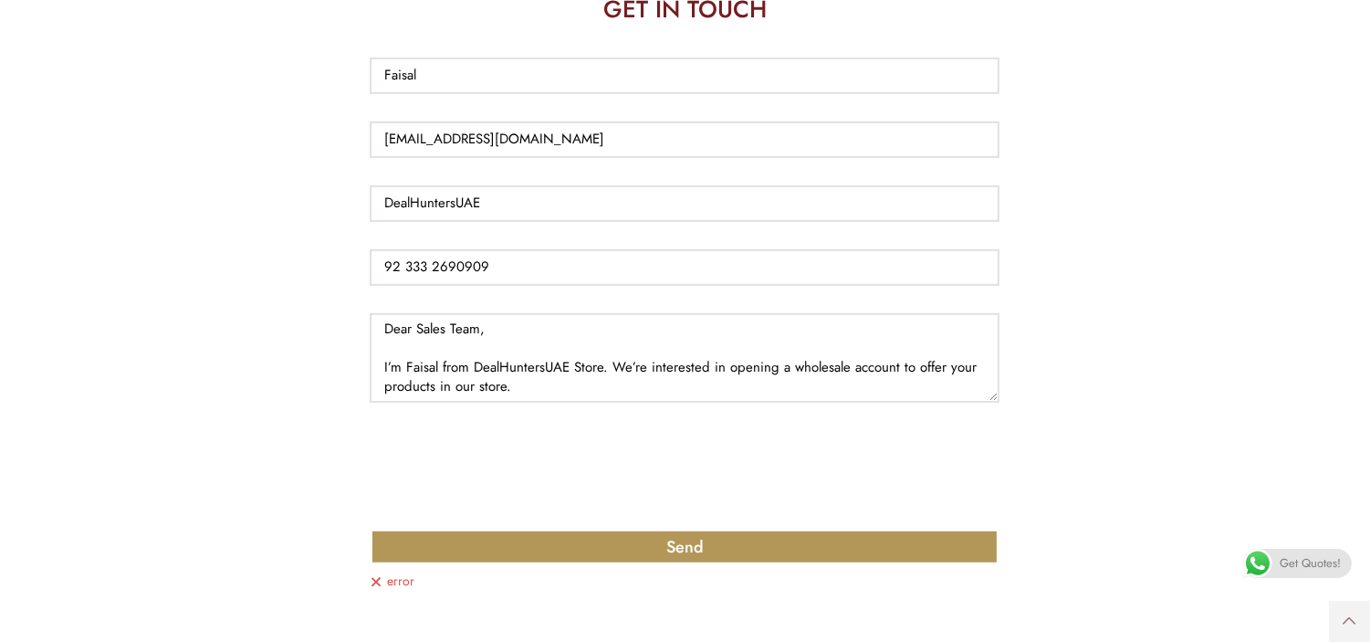
scroll to position [1443, 0]
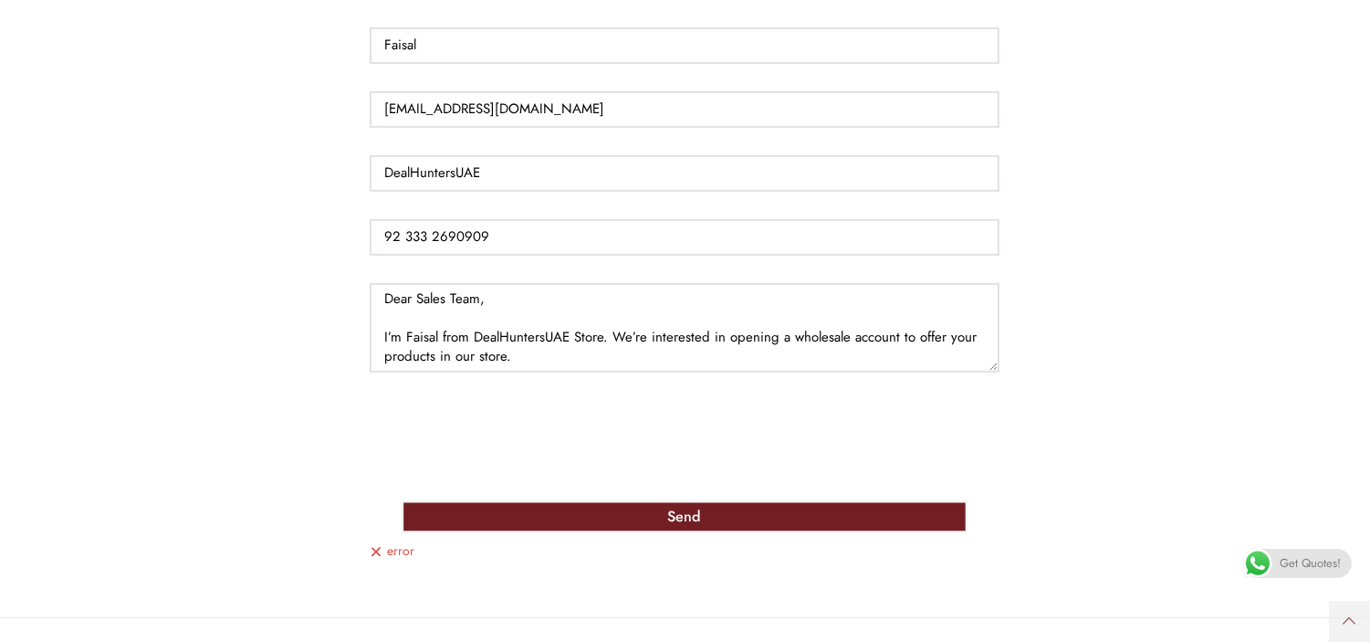
click at [549, 500] on button "Send" at bounding box center [685, 516] width 567 height 33
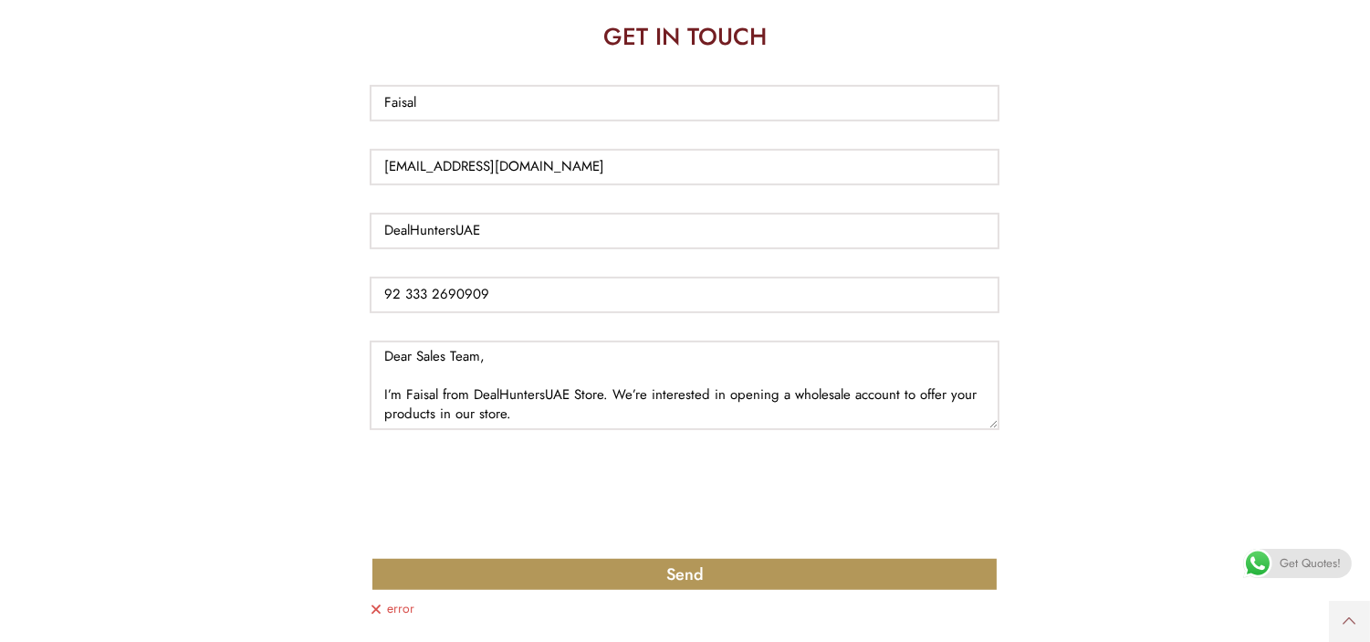
scroll to position [1289, 0]
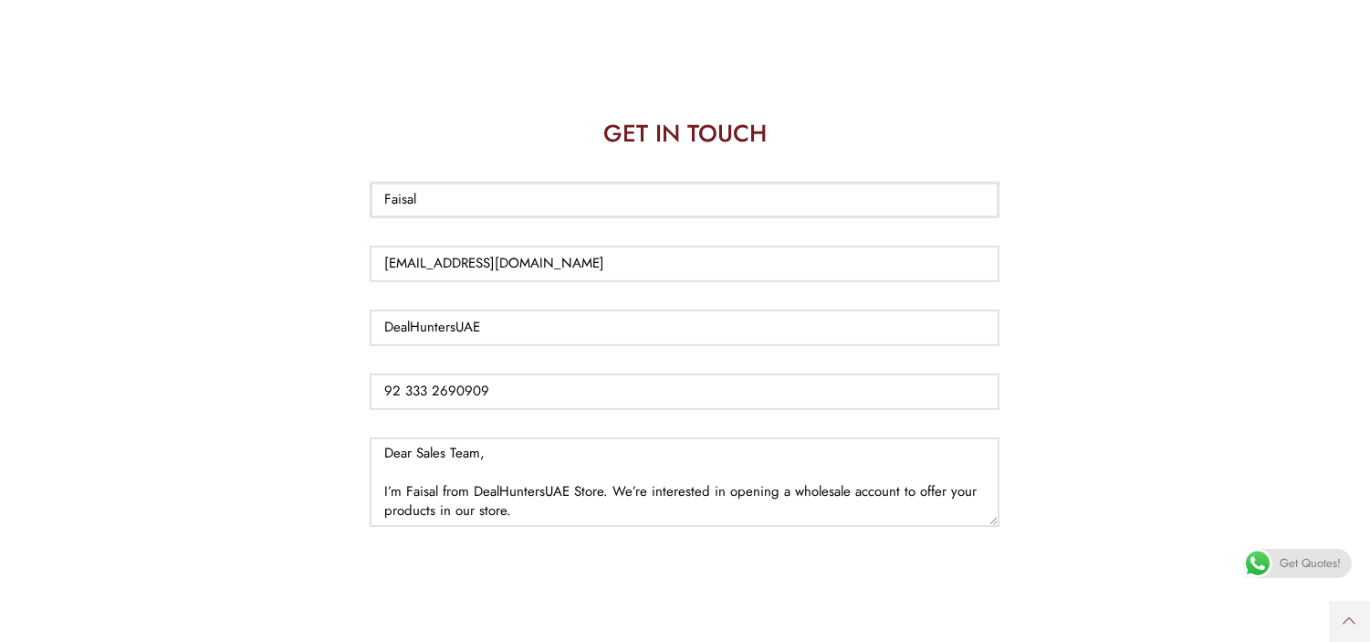
click at [396, 182] on input "Faisal" at bounding box center [685, 200] width 630 height 37
click at [439, 182] on input "Faisal" at bounding box center [685, 200] width 630 height 37
click at [440, 182] on input "Faisal" at bounding box center [685, 200] width 630 height 37
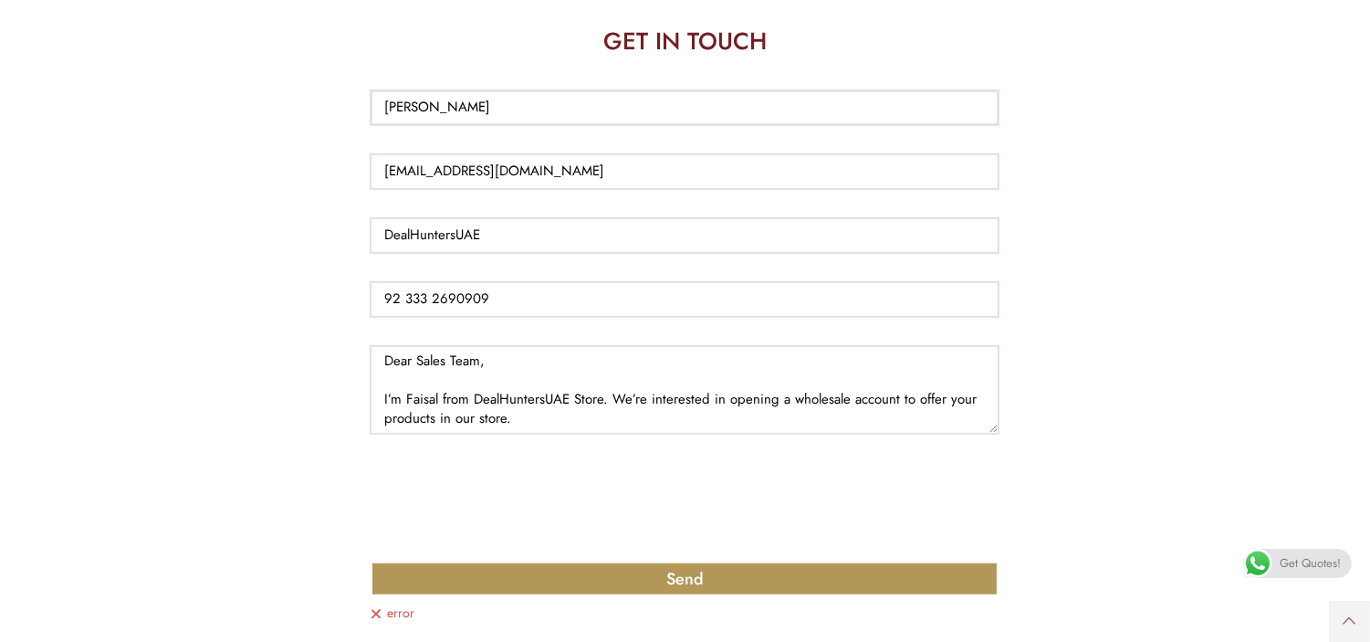
scroll to position [1394, 0]
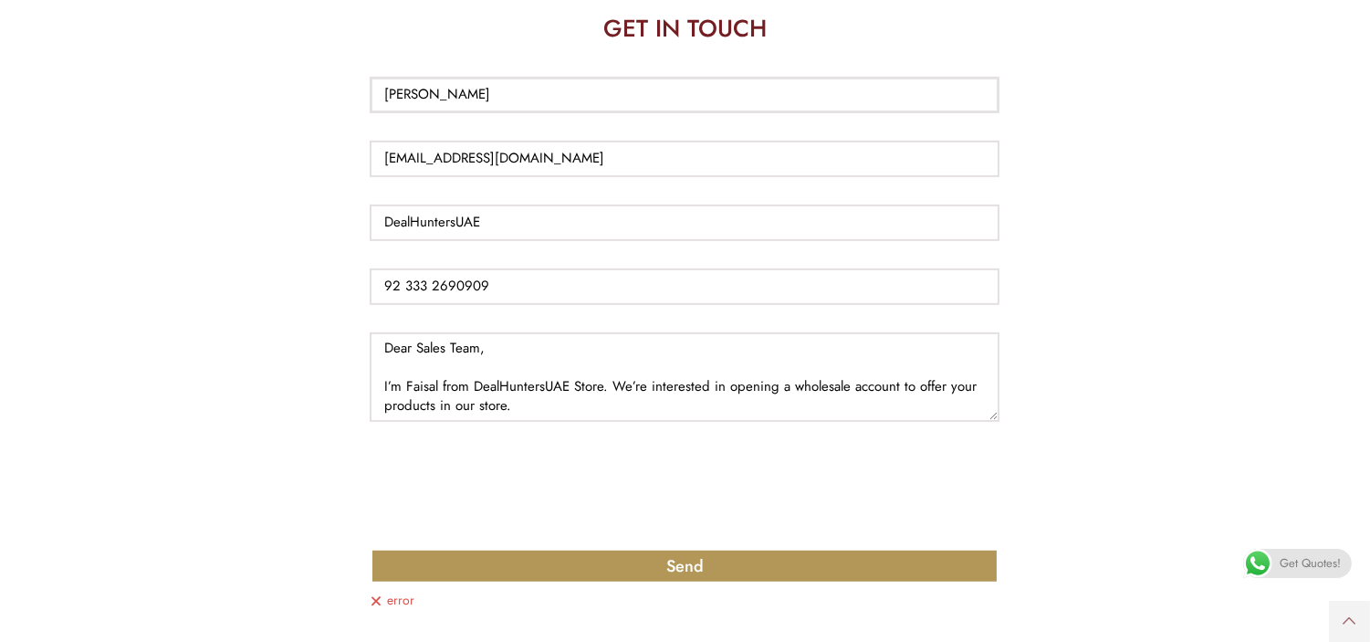
type input "Faisal Amin"
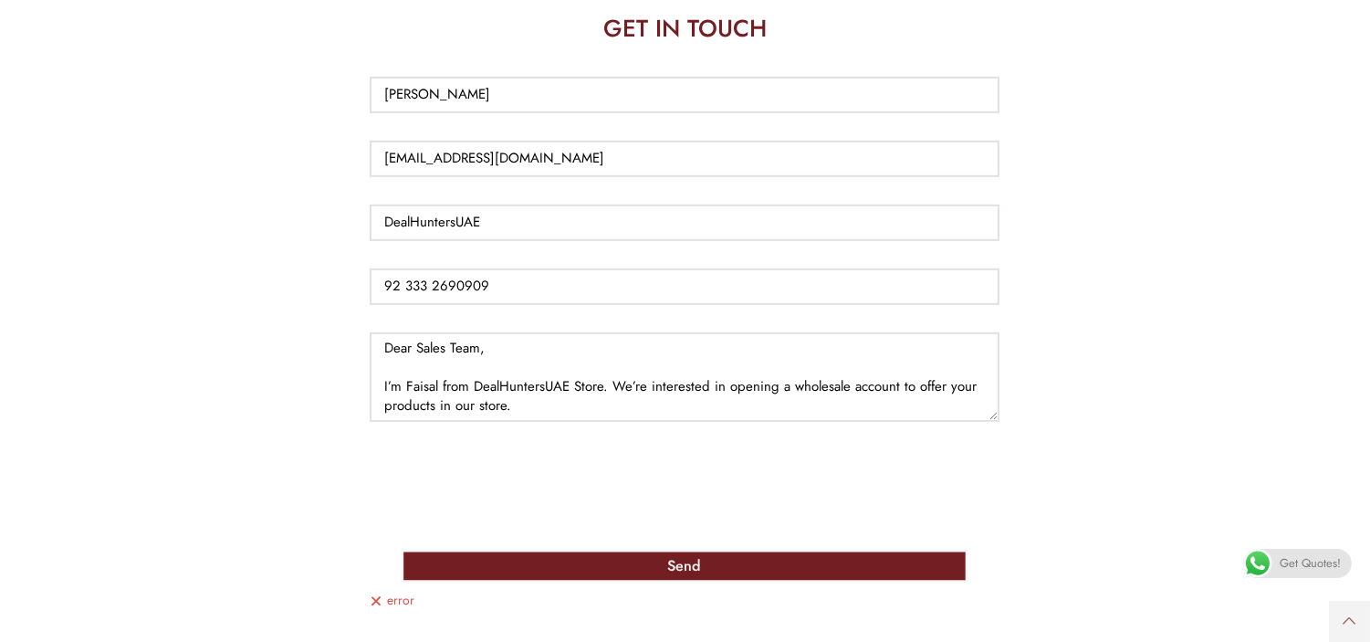
click at [697, 549] on button "Send" at bounding box center [685, 565] width 567 height 33
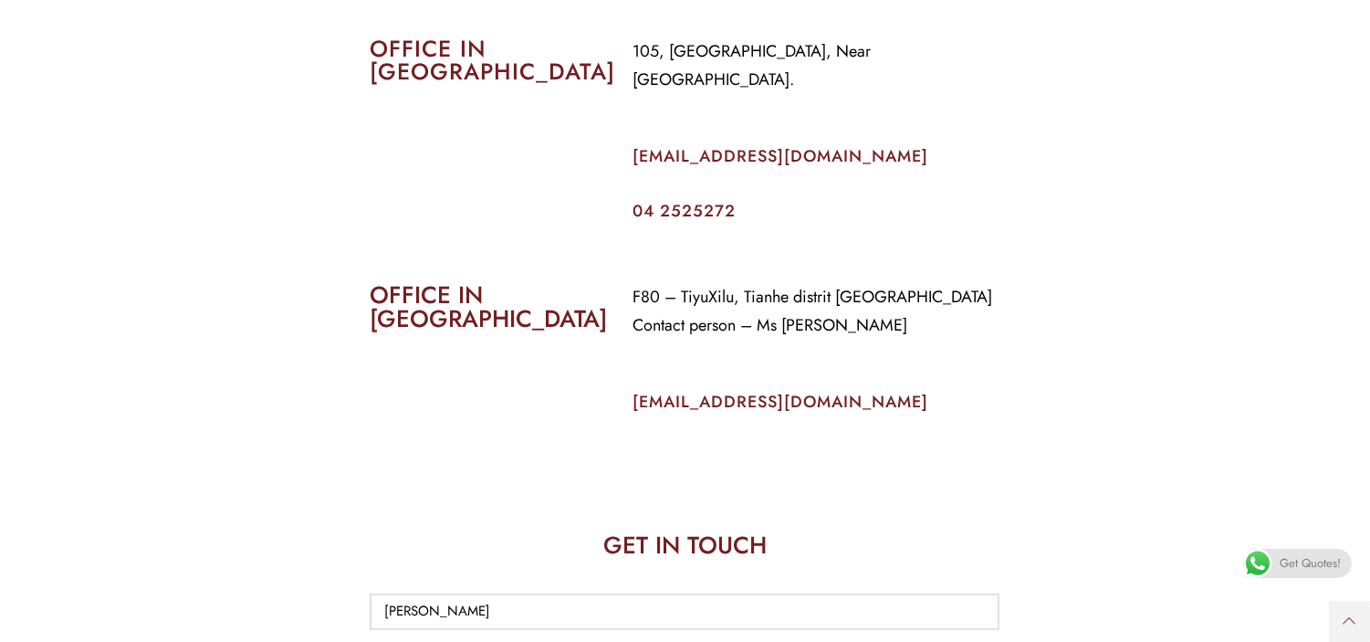
scroll to position [895, 0]
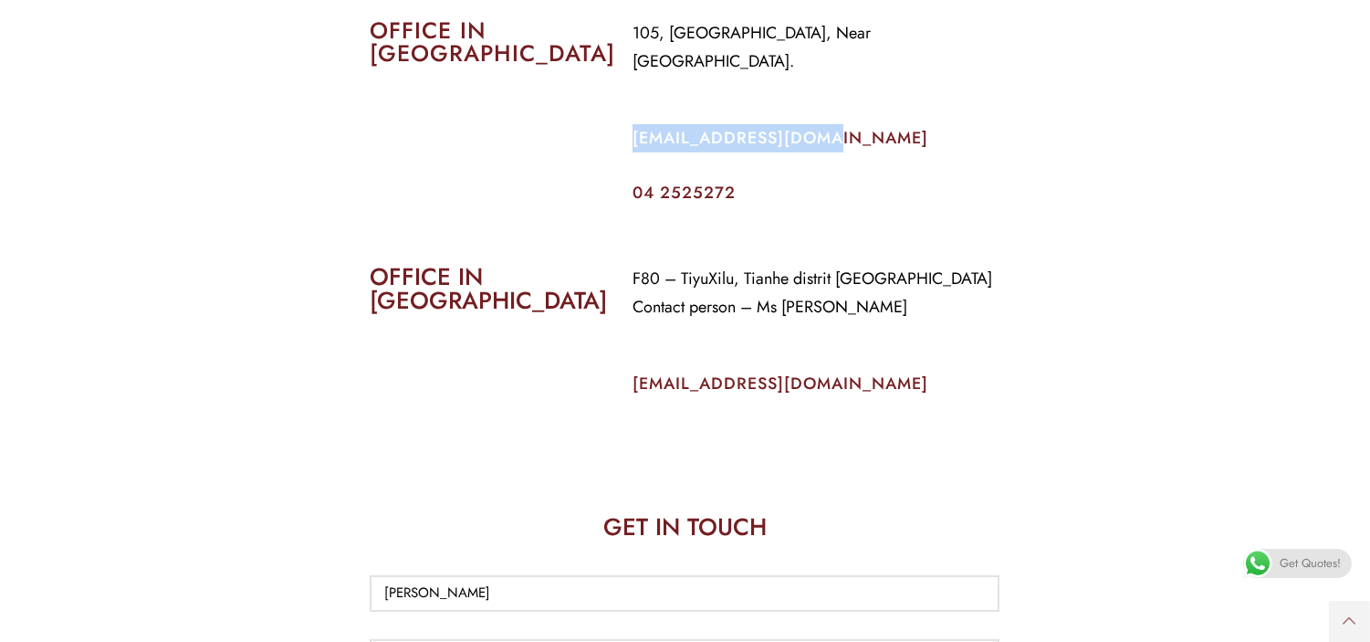
drag, startPoint x: 831, startPoint y: 99, endPoint x: 627, endPoint y: 117, distance: 204.4
click at [627, 117] on div "105, Al Faraidooni Building, Near Al Jadeed Bakery. info@coverageuae.com 04 252…" at bounding box center [816, 109] width 394 height 209
copy link "info@coverageuae.com"
